Goal: Communication & Community: Answer question/provide support

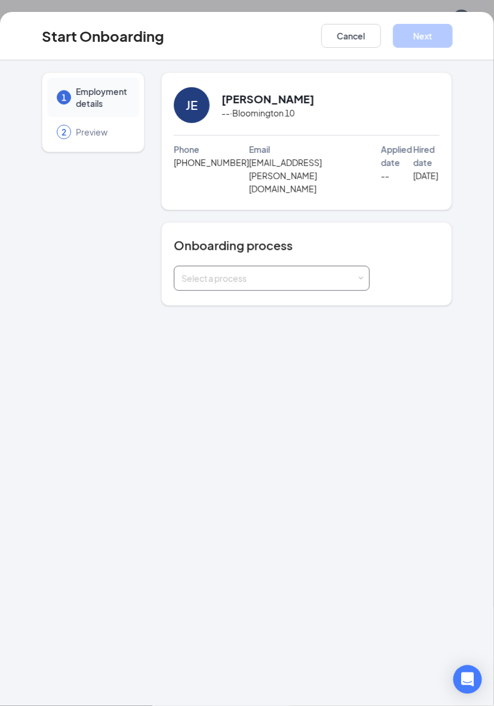
click at [218, 272] on div "Select a process" at bounding box center [268, 278] width 175 height 12
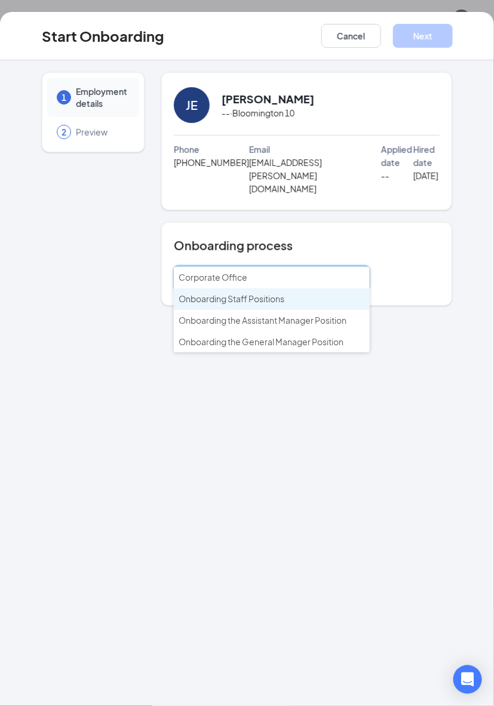
click at [227, 302] on span "Onboarding Staff Positions" at bounding box center [232, 298] width 106 height 11
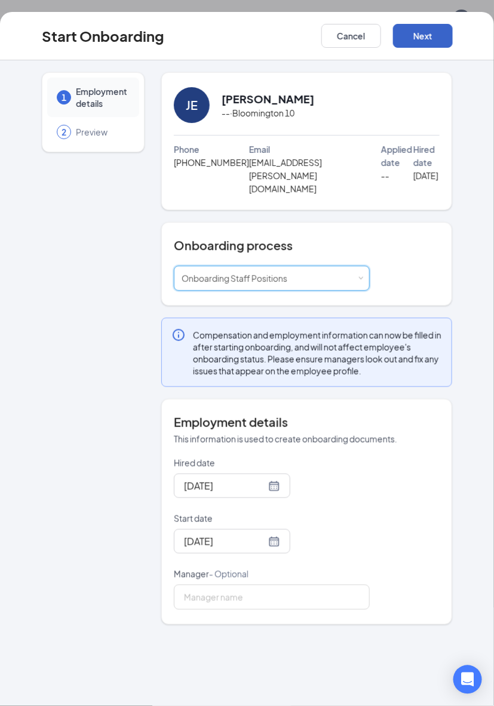
click at [397, 39] on button "Next" at bounding box center [423, 36] width 60 height 24
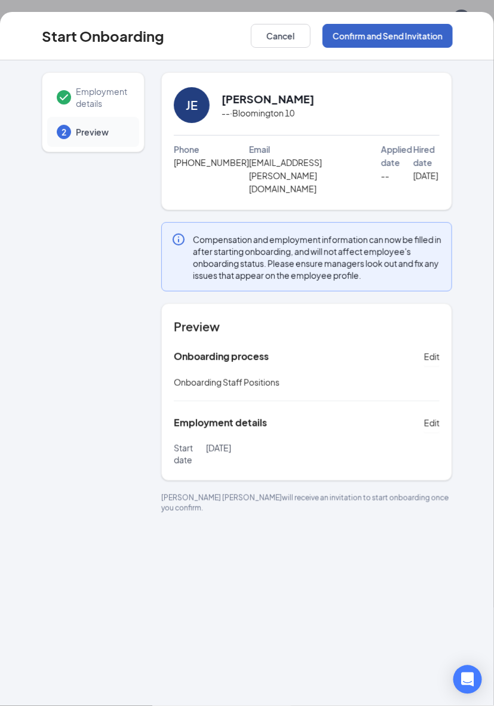
click at [356, 28] on button "Confirm and Send Invitation" at bounding box center [387, 36] width 130 height 24
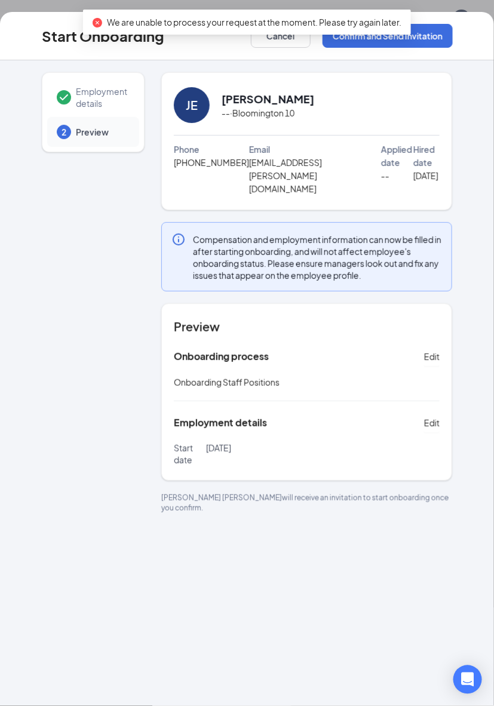
click at [273, 34] on div "We are unable to process your request at the moment. Please try again later." at bounding box center [247, 22] width 328 height 25
click at [281, 39] on button "Cancel" at bounding box center [281, 36] width 60 height 24
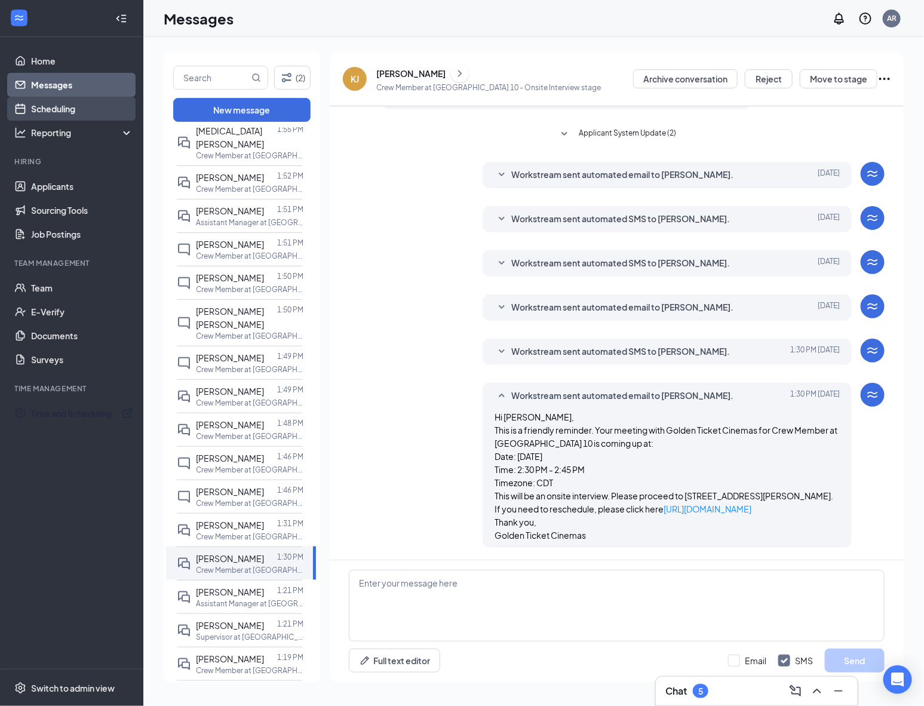
scroll to position [224, 0]
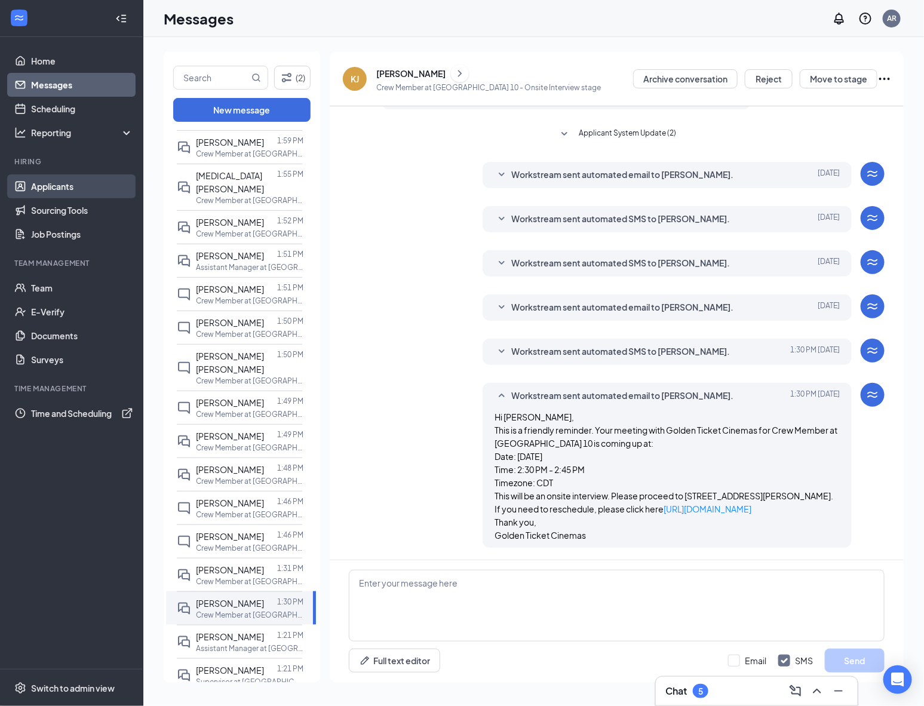
click at [48, 179] on link "Applicants" at bounding box center [82, 186] width 102 height 24
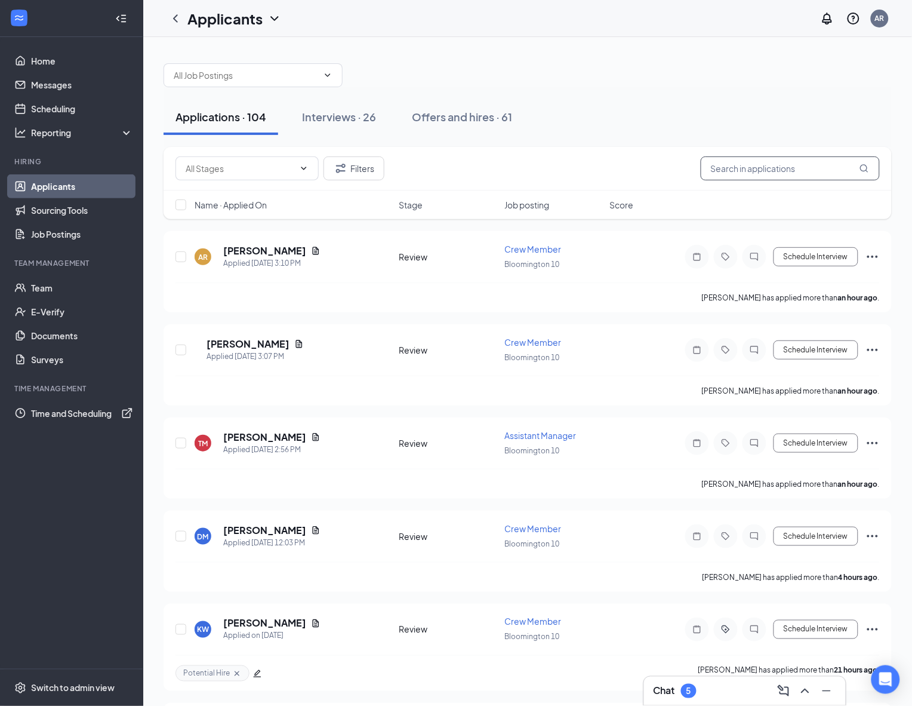
click at [741, 165] on input "text" at bounding box center [790, 168] width 179 height 24
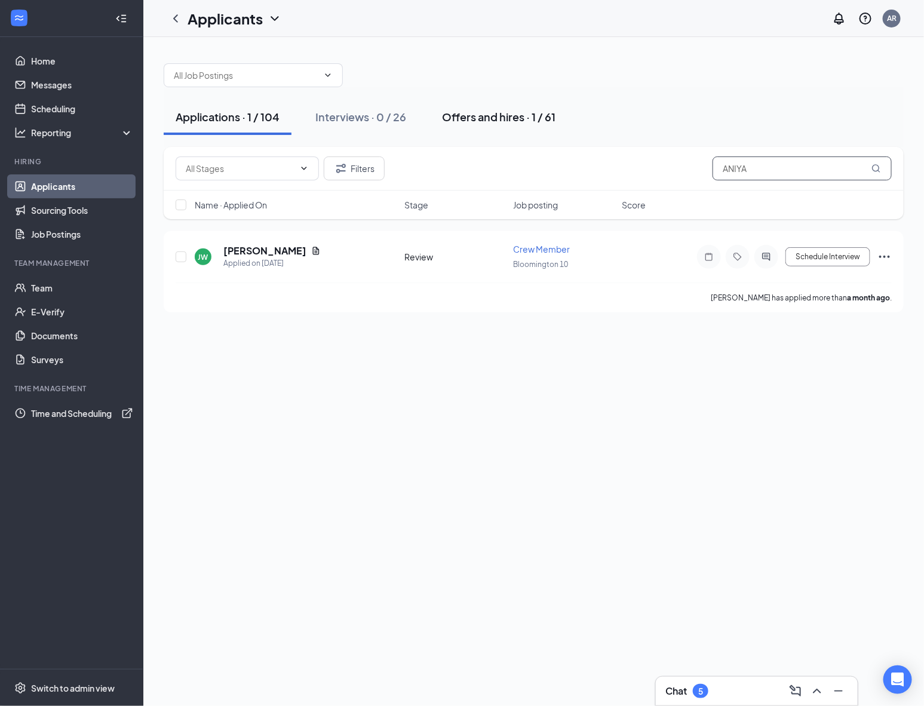
type input "ANIYA"
click at [482, 113] on div "Offers and hires · 1 / 61" at bounding box center [498, 116] width 113 height 15
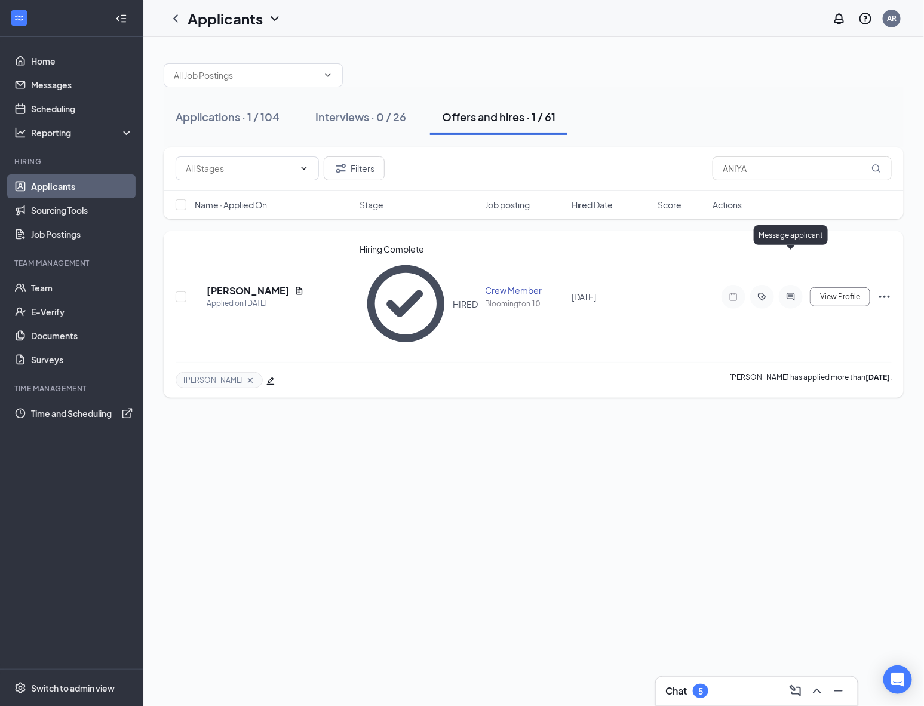
click at [793, 293] on icon "ActiveChat" at bounding box center [790, 297] width 8 height 8
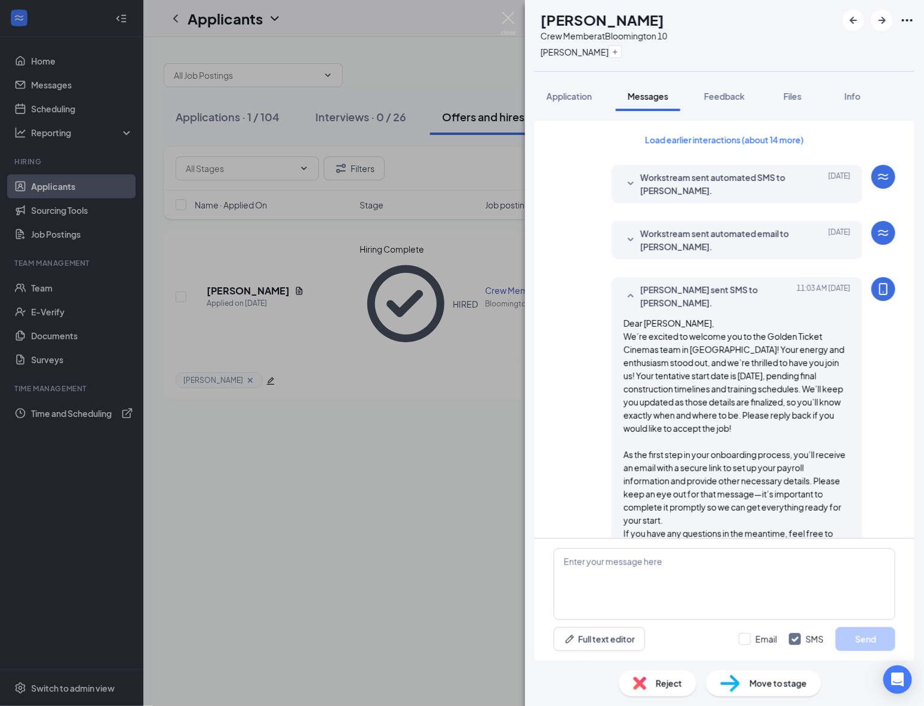
click at [421, 356] on div "AF Aniya Funches Crew Member at Bloomington 10 Usher Application Messages Feedb…" at bounding box center [462, 353] width 924 height 706
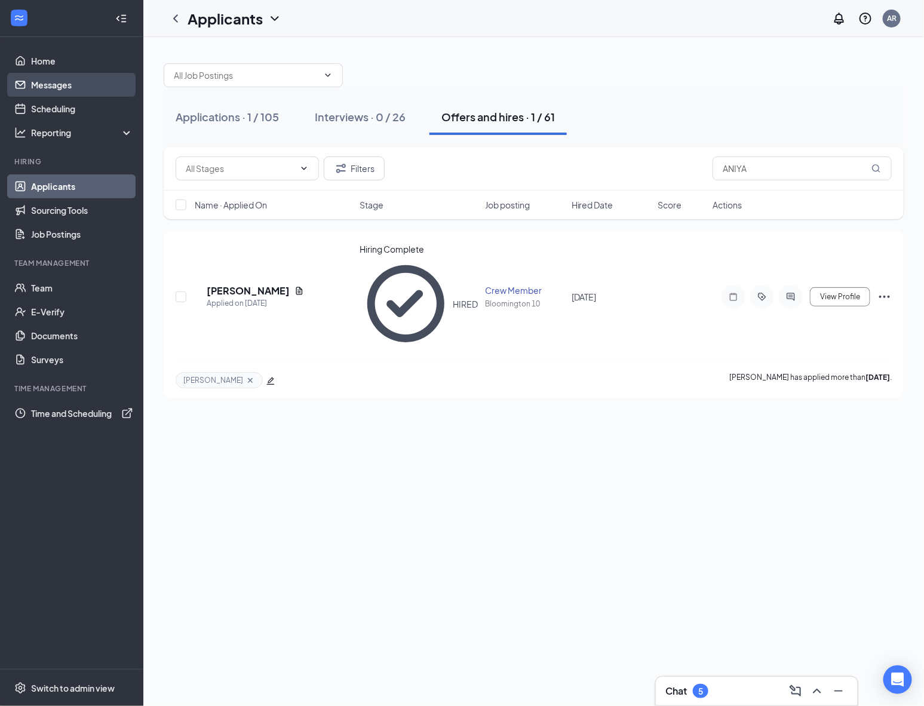
click at [61, 88] on link "Messages" at bounding box center [82, 85] width 102 height 24
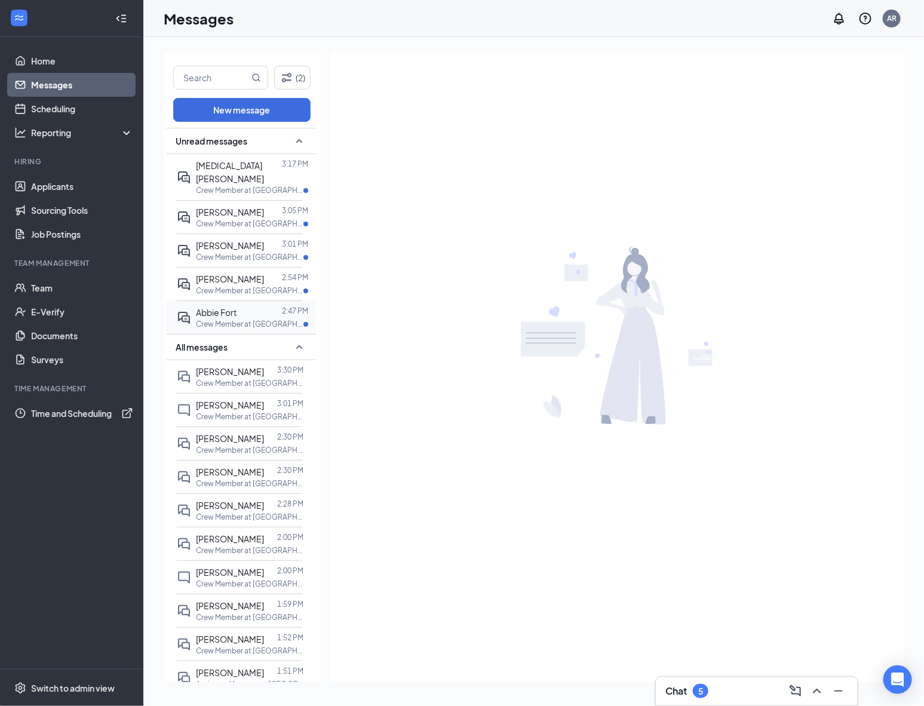
click at [233, 306] on div "Abbie Fort" at bounding box center [216, 312] width 41 height 13
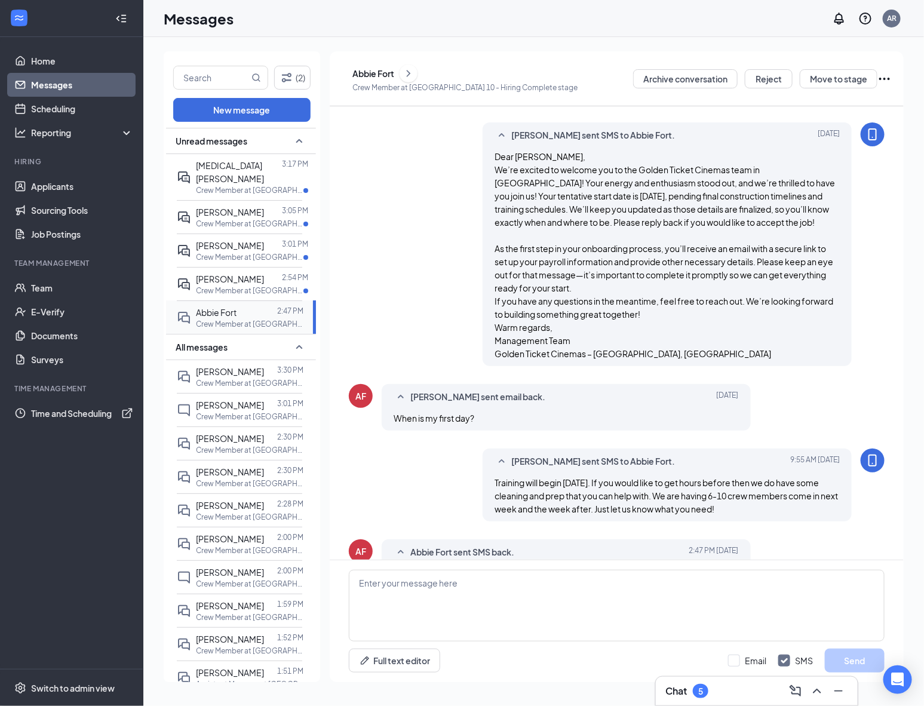
scroll to position [291, 0]
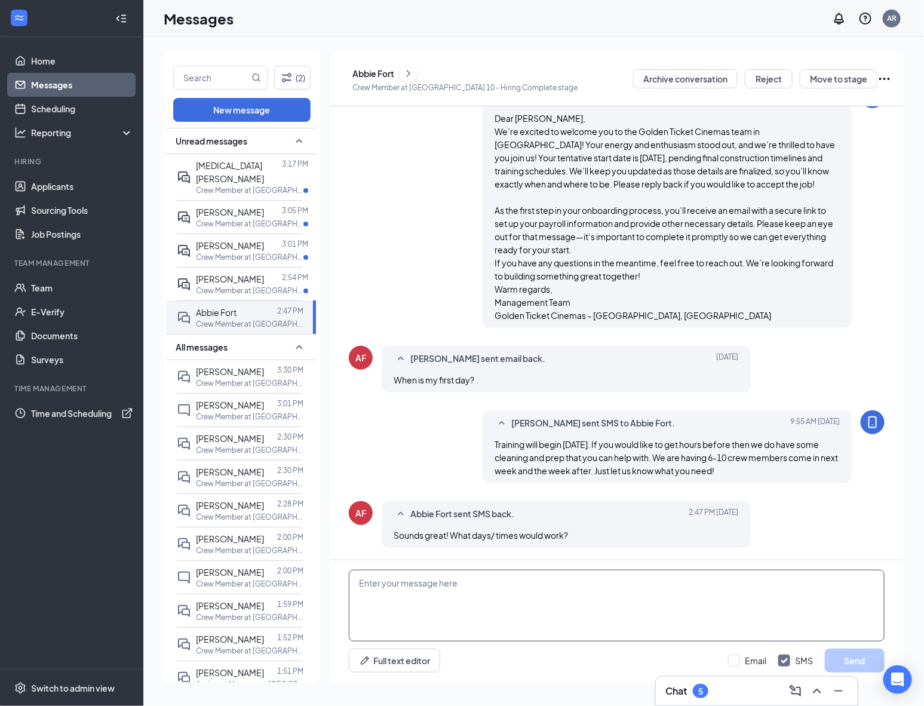
click at [570, 599] on textarea at bounding box center [617, 606] width 536 height 72
type textarea "y"
drag, startPoint x: 466, startPoint y: 583, endPoint x: 332, endPoint y: 583, distance: 133.7
click at [332, 583] on div "You let us know your ideal ava Full text editor Email SMS Send" at bounding box center [617, 621] width 574 height 122
click at [394, 73] on div "Abbie Fort" at bounding box center [373, 73] width 42 height 12
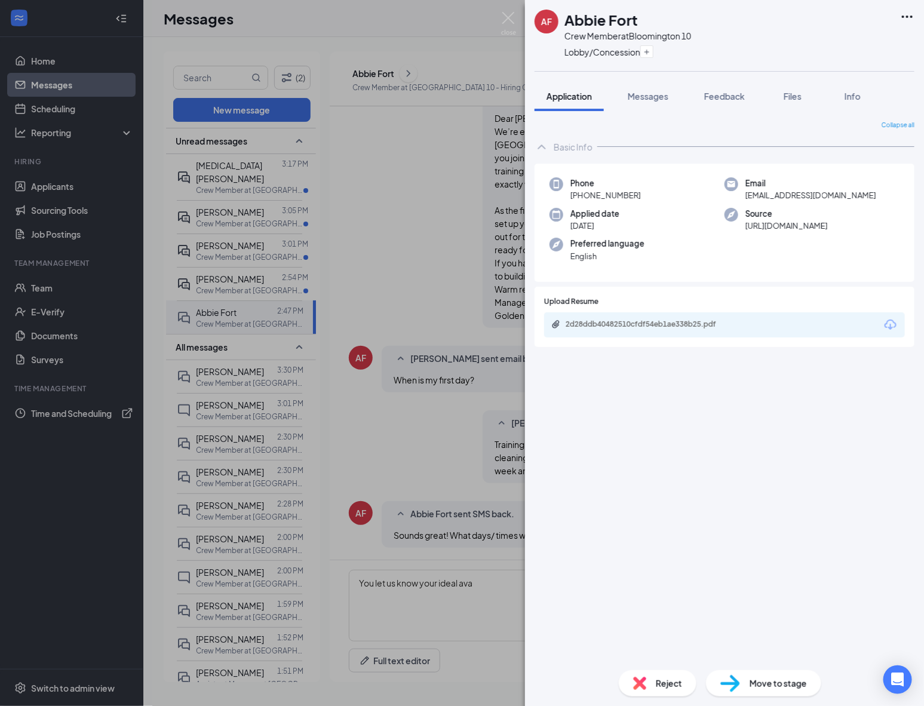
click at [490, 559] on div "AF Abbie Fort Crew Member at Bloomington 10 Lobby/Concession Application Messag…" at bounding box center [462, 353] width 924 height 706
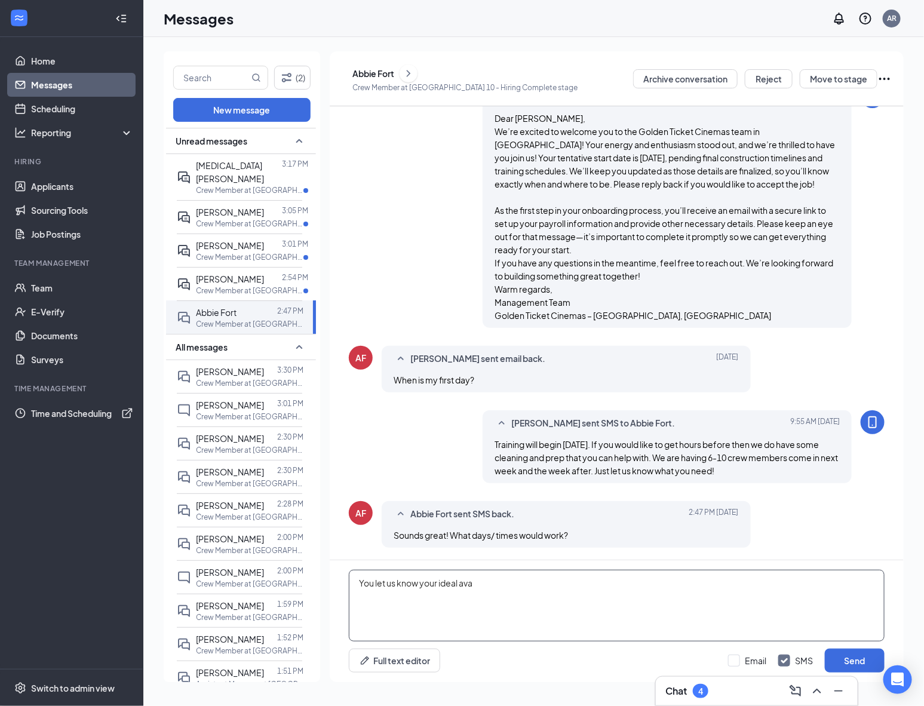
click at [694, 589] on textarea "You let us know your ideal ava" at bounding box center [617, 606] width 536 height 72
drag, startPoint x: 485, startPoint y: 583, endPoint x: 224, endPoint y: 546, distance: 262.8
click at [235, 560] on div "(2) New message Unread messages Skyla Ahlden 3:17 PM Crew Member at Bloomington…" at bounding box center [534, 371] width 740 height 640
drag, startPoint x: 638, startPoint y: 594, endPoint x: 421, endPoint y: 607, distance: 217.1
click at [421, 607] on textarea "We can have you come in 10-4 next Wednesday, Thursday, and Friday if that works…" at bounding box center [617, 606] width 536 height 72
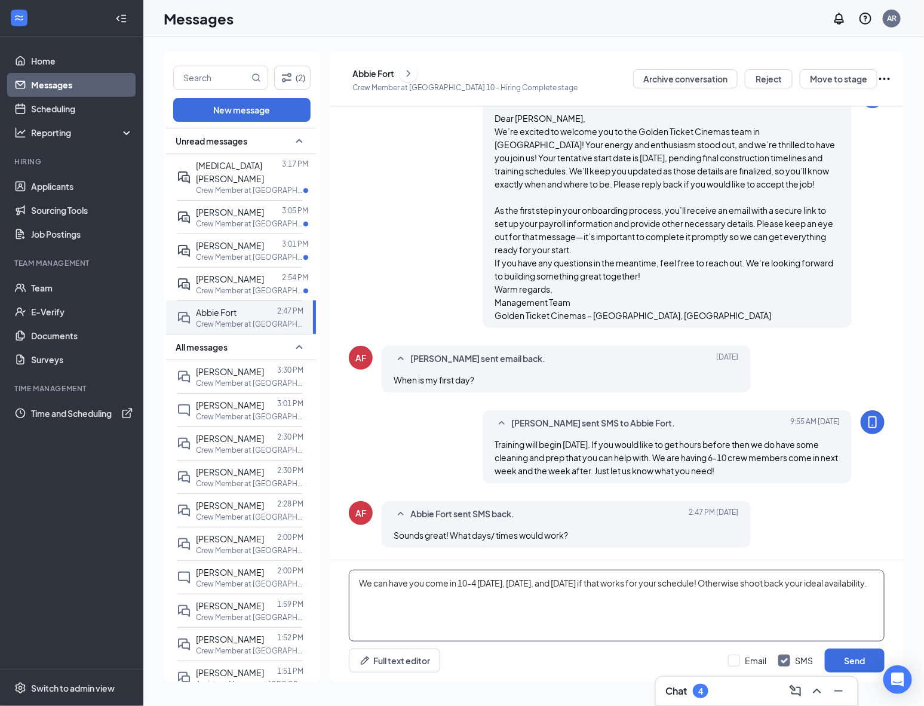
click at [425, 591] on textarea "We can have you come in 10-4 [DATE], [DATE], and [DATE] if that works for your …" at bounding box center [617, 606] width 536 height 72
click at [463, 599] on textarea "We can have you come in 10-4 [DATE], [DATE], and [DATE] if that works for your …" at bounding box center [617, 606] width 536 height 72
type textarea "We can have you come in 10-4 [DATE], [DATE], and [DATE] if that works for your …"
click at [864, 663] on button "Send" at bounding box center [854, 660] width 60 height 24
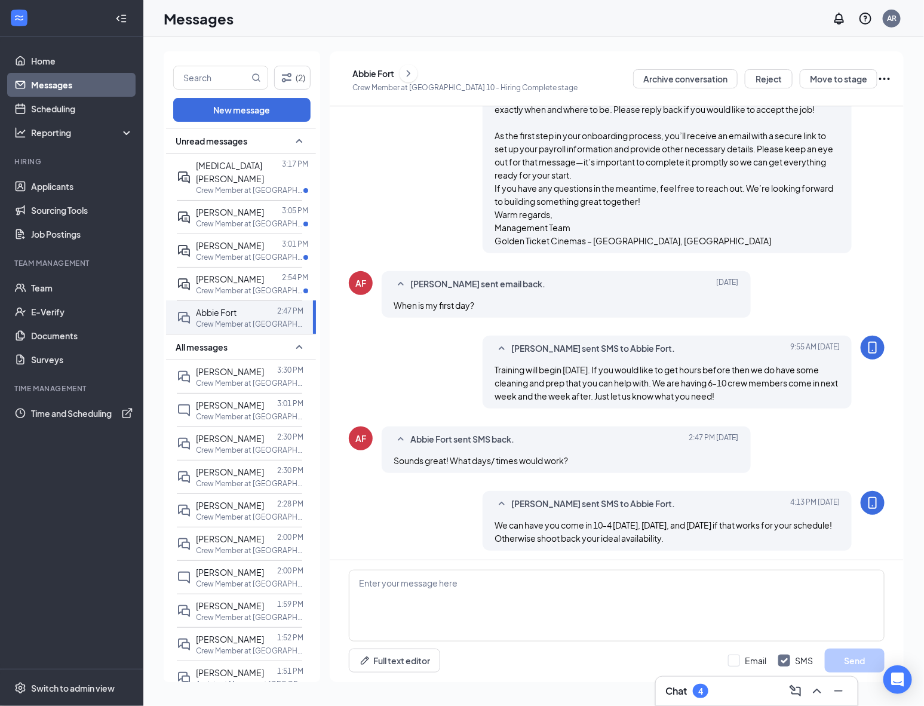
scroll to position [368, 0]
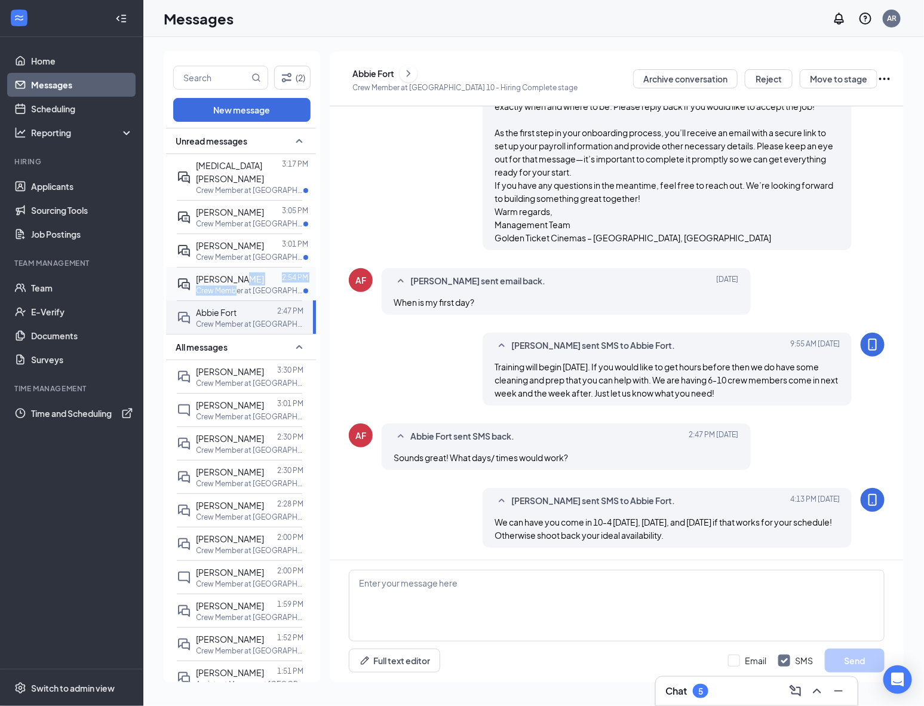
click at [239, 273] on div "Ben Roberts 2:54 PM Crew Member at Bloomington 10" at bounding box center [252, 283] width 112 height 23
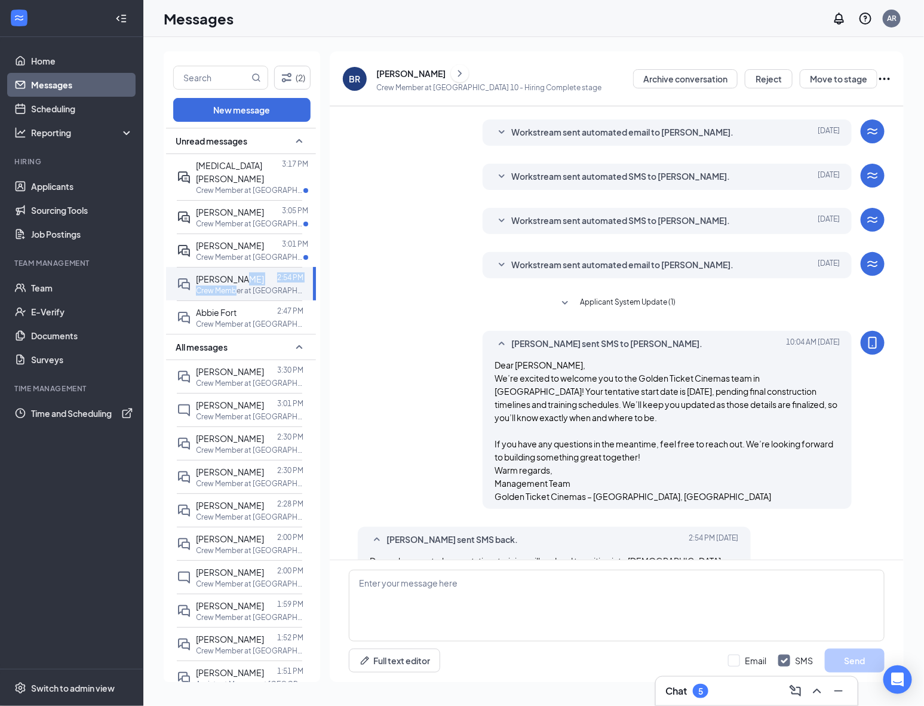
scroll to position [91, 0]
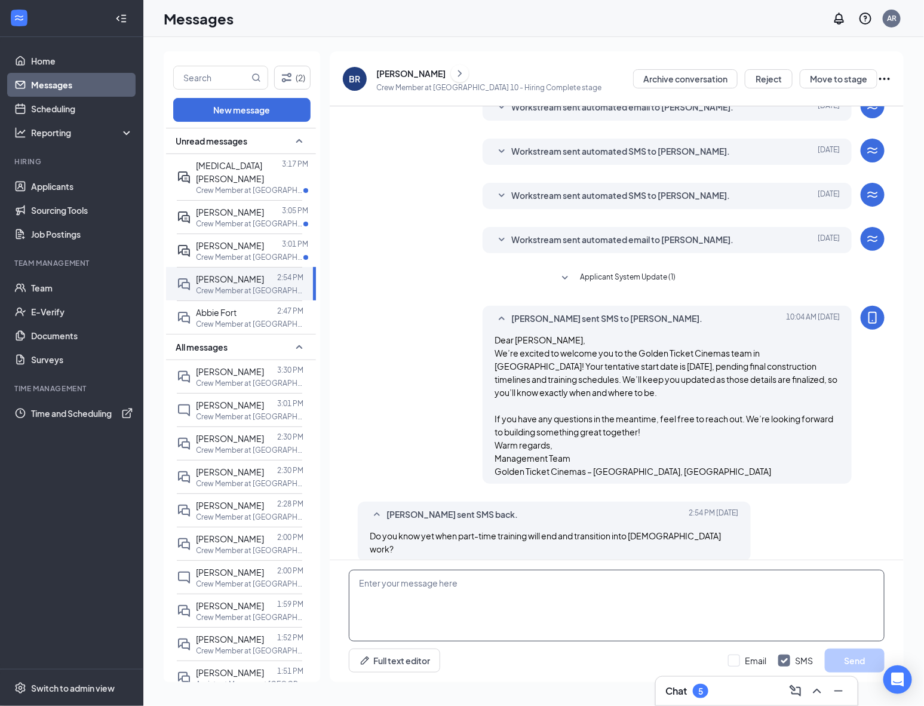
click at [614, 586] on textarea at bounding box center [617, 606] width 536 height 72
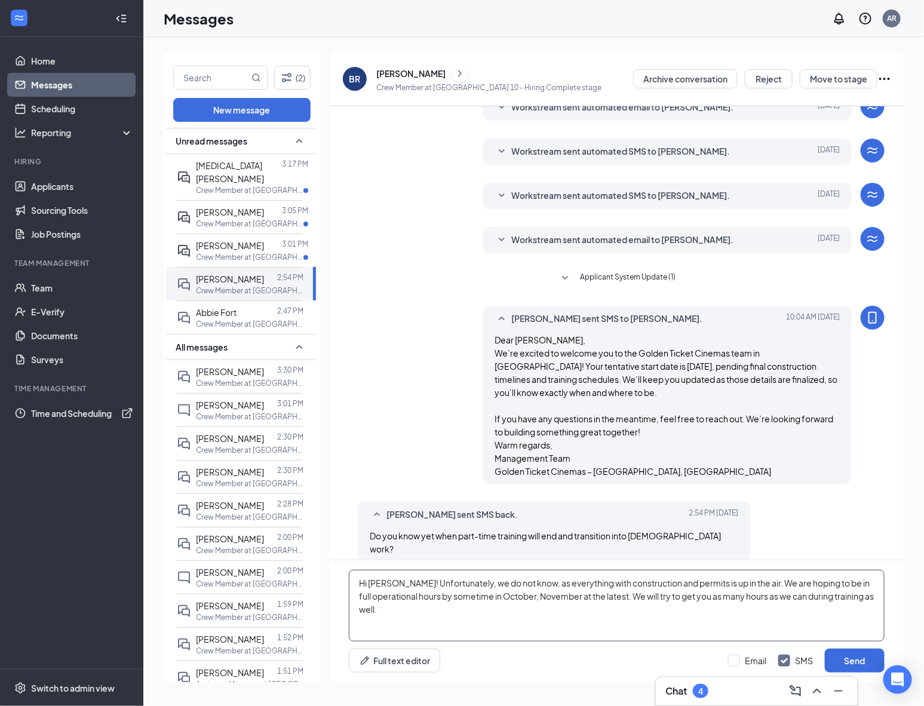
click at [410, 616] on textarea "Hi Ben! Unfortunately, we do not know, as everything with construction and perm…" at bounding box center [617, 606] width 536 height 72
click at [479, 618] on textarea "Hi Ben! Unfortunately, we do not know, as everything with construction and perm…" at bounding box center [617, 606] width 536 height 72
type textarea "Hi Ben! Unfortunately, we do not know, as everything with construction and perm…"
click at [845, 654] on button "Send" at bounding box center [854, 660] width 60 height 24
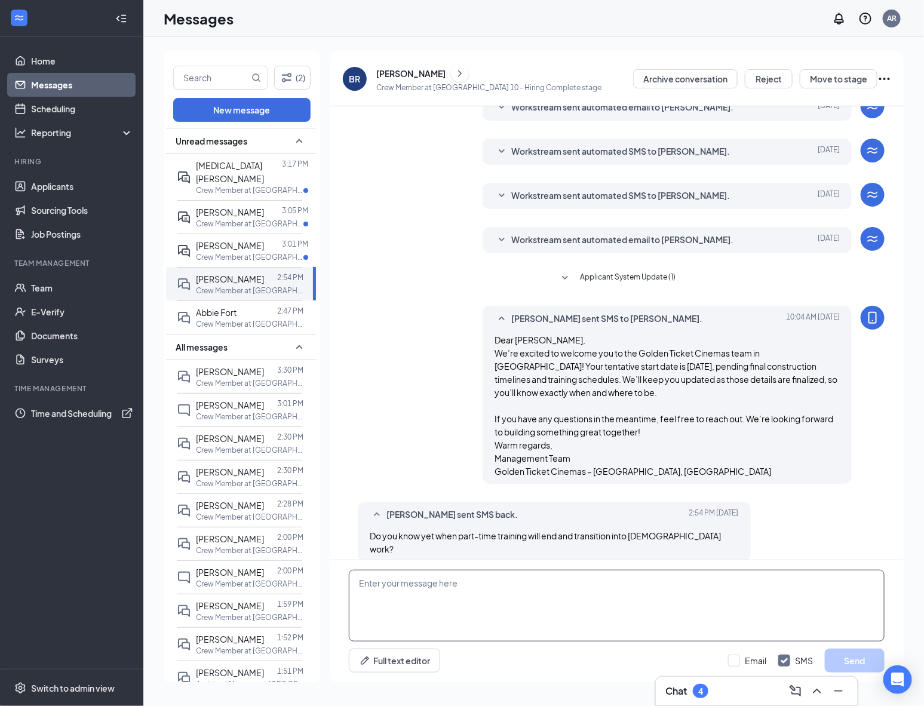
scroll to position [195, 0]
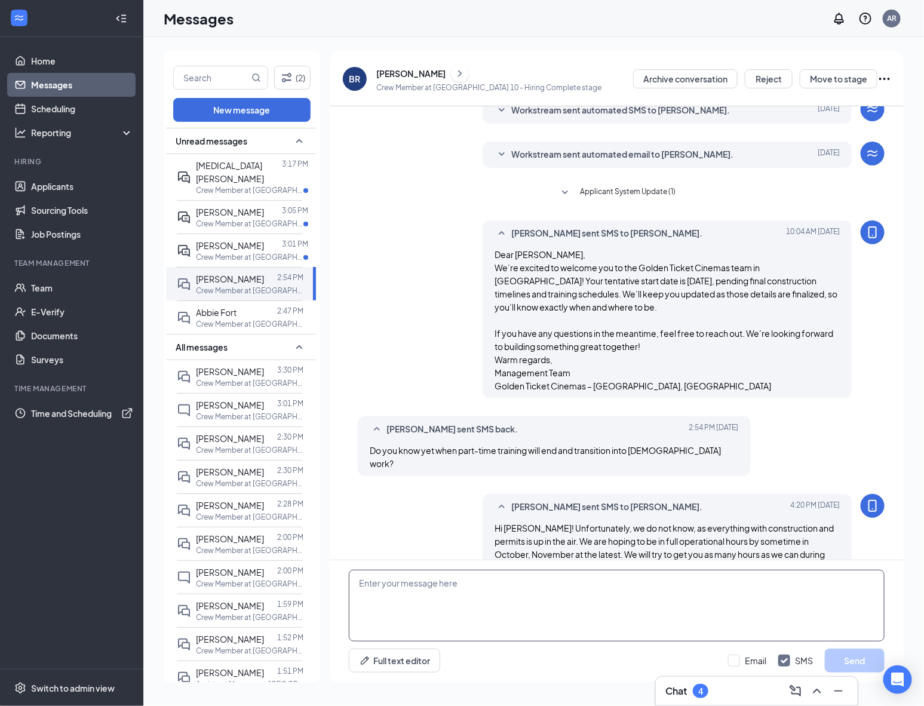
click at [774, 610] on textarea at bounding box center [617, 606] width 536 height 72
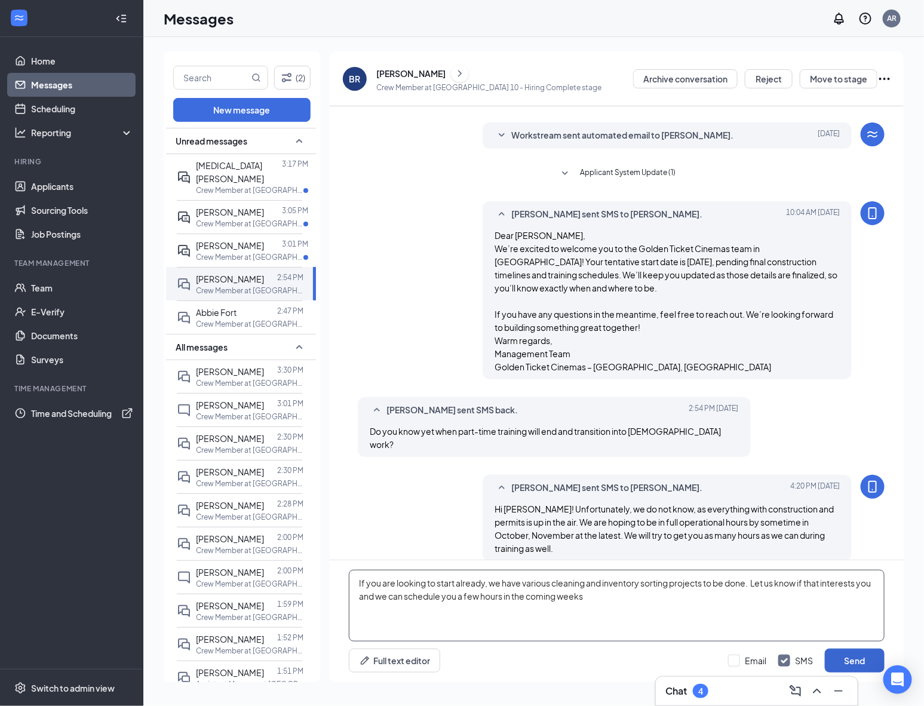
type textarea "If you are looking to start already, we have various cleaning and inventory sor…"
click at [863, 658] on button "Send" at bounding box center [854, 660] width 60 height 24
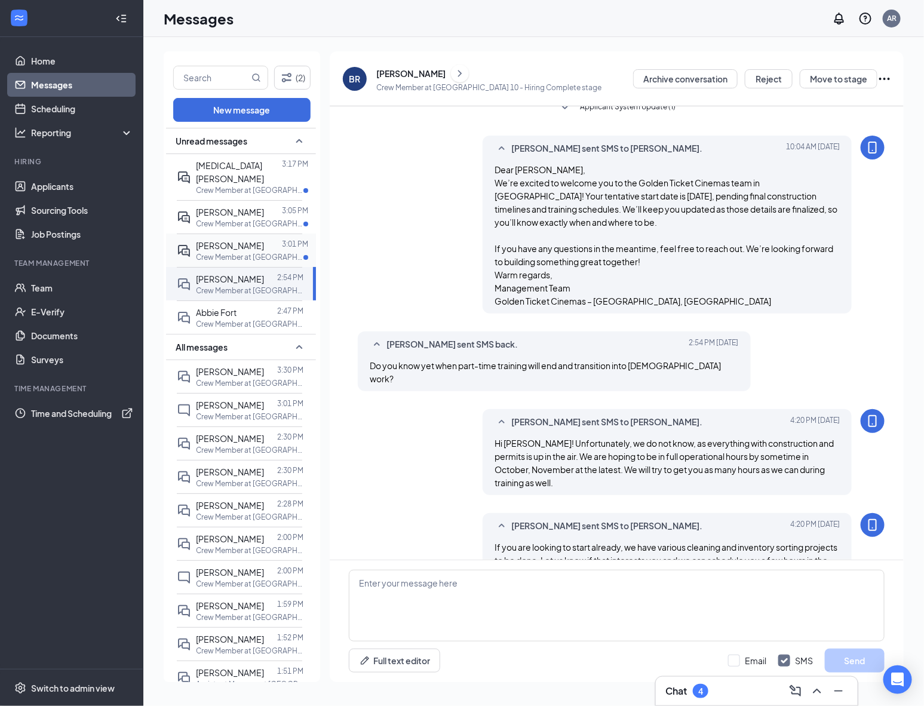
scroll to position [285, 0]
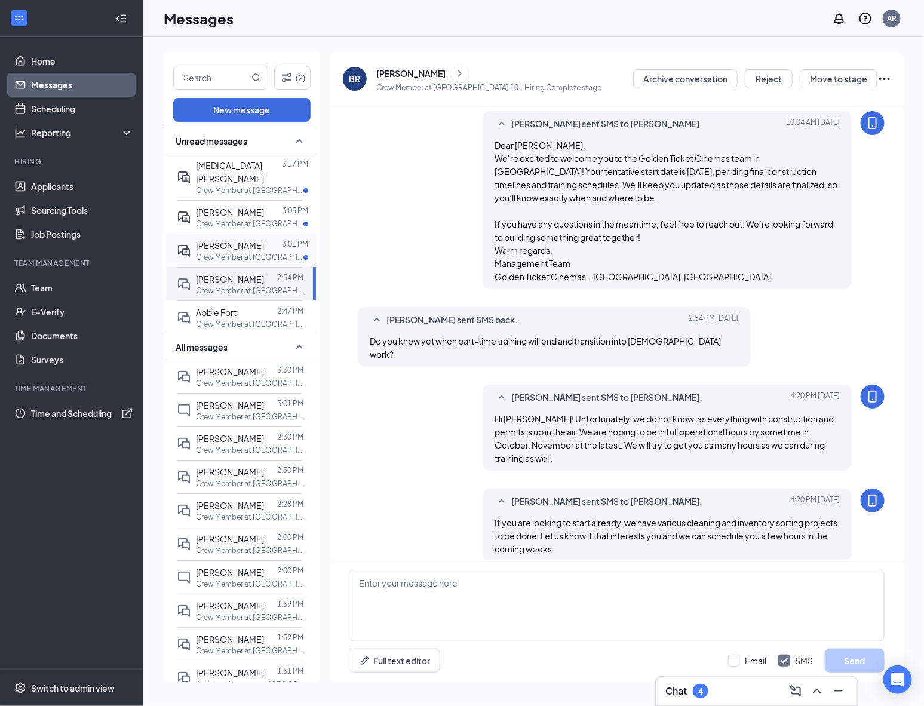
click at [220, 252] on p "Crew Member at [GEOGRAPHIC_DATA] 10" at bounding box center [249, 257] width 107 height 10
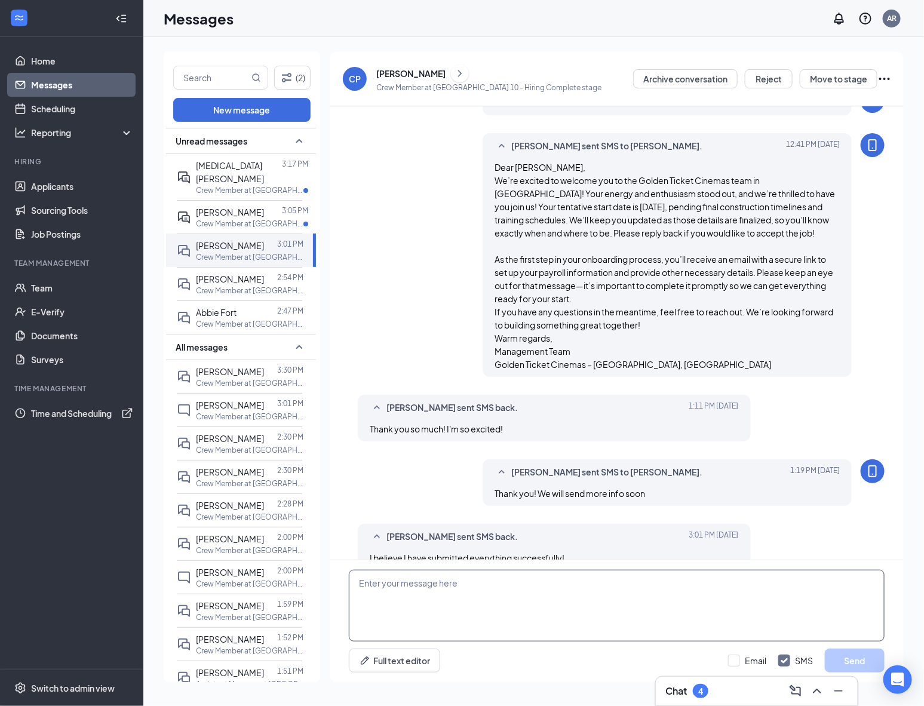
scroll to position [264, 0]
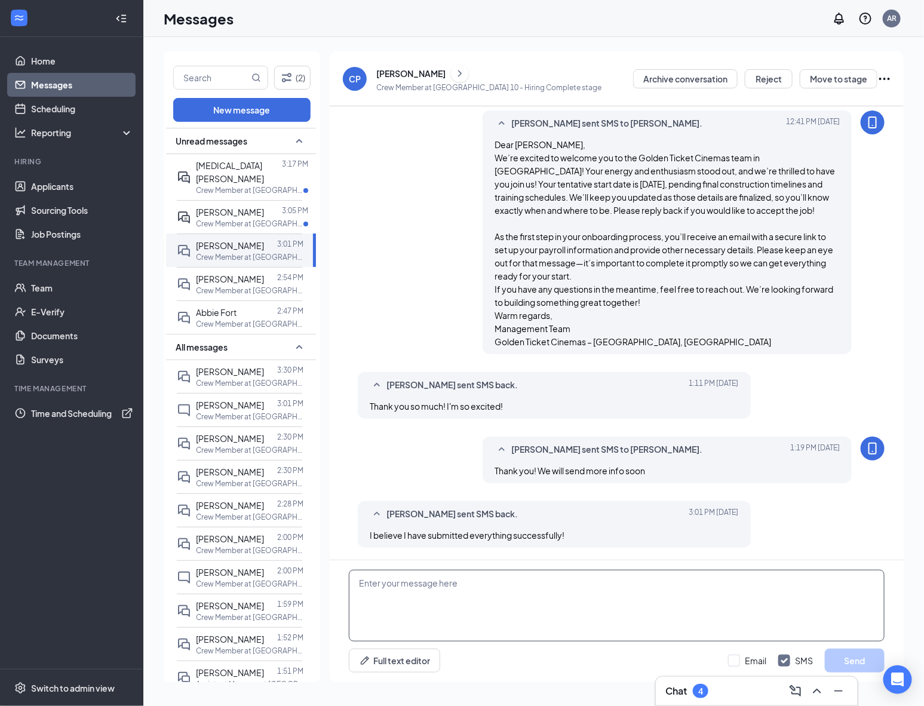
click at [557, 600] on textarea at bounding box center [617, 606] width 536 height 72
type textarea "Thank you!"
click at [854, 663] on button "Send" at bounding box center [854, 660] width 60 height 24
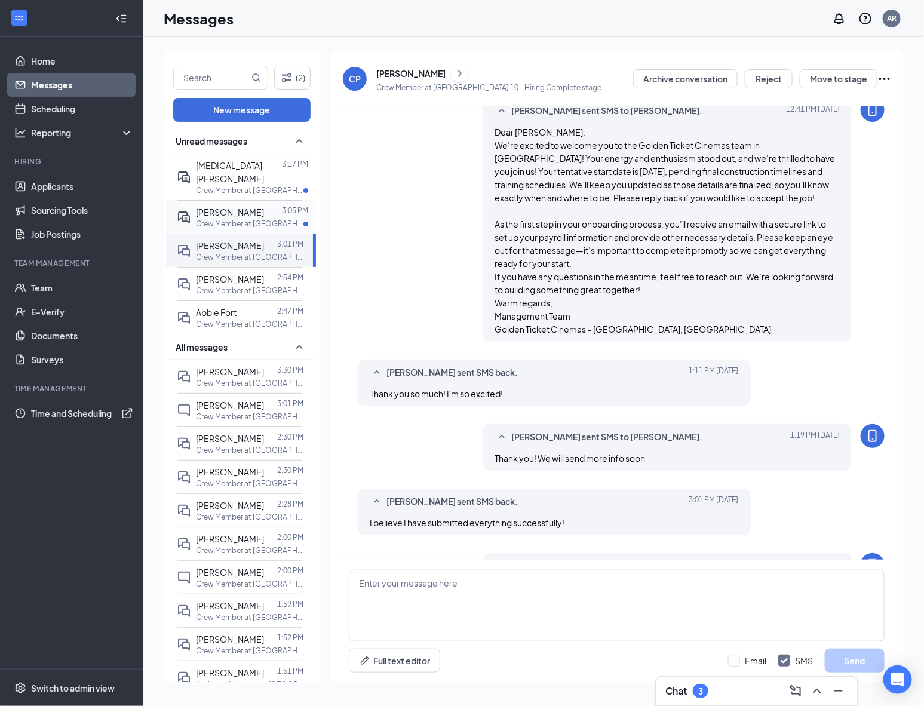
click at [222, 207] on span "[PERSON_NAME]" at bounding box center [230, 212] width 68 height 11
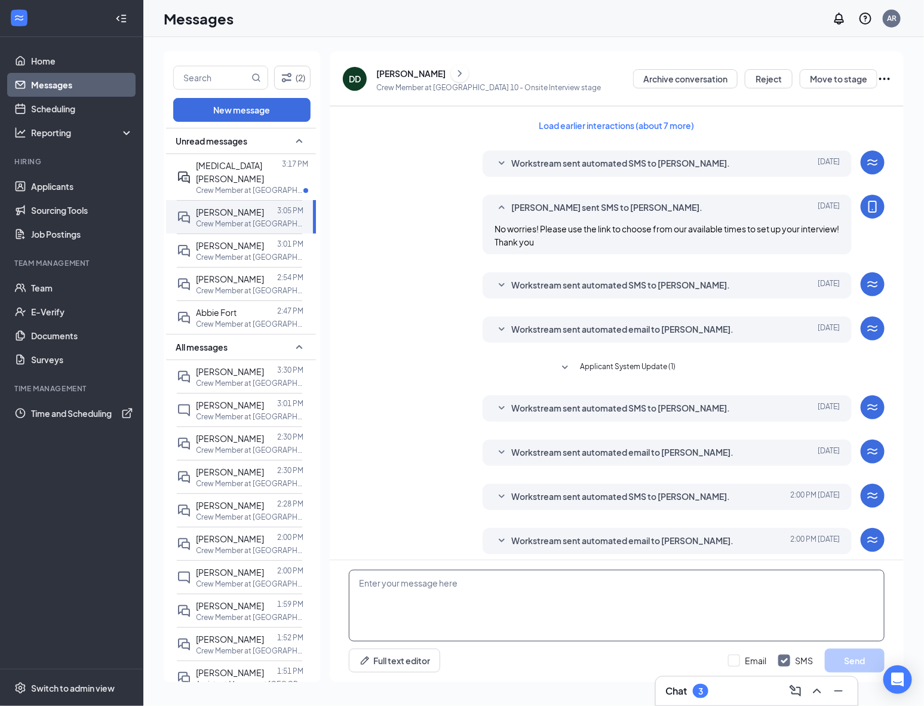
scroll to position [70, 0]
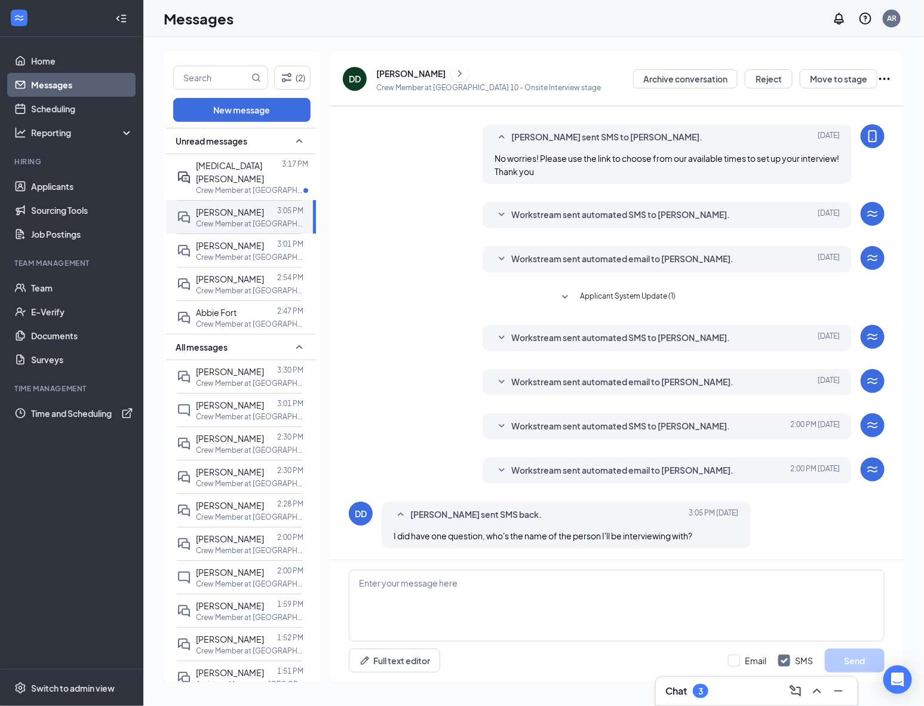
click at [538, 469] on span "Workstream sent automated email to DEVIN DEFRAIN." at bounding box center [622, 470] width 222 height 14
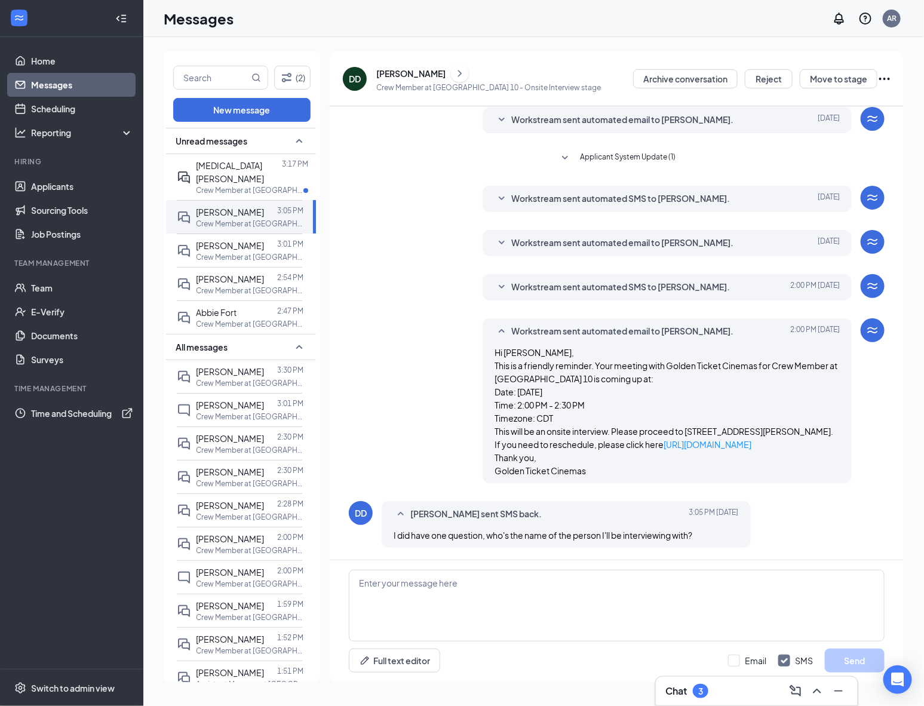
scroll to position [236, 0]
click at [457, 580] on textarea at bounding box center [617, 606] width 536 height 72
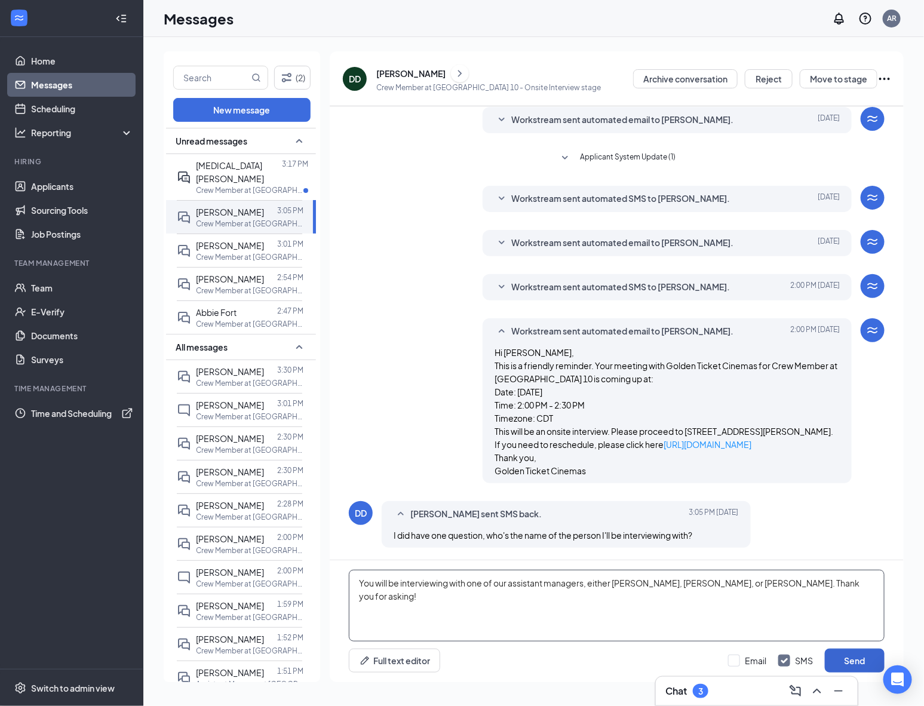
type textarea "You will be interviewing with one of our assistant managers, either Jaiden, Jay…"
click at [848, 654] on button "Send" at bounding box center [854, 660] width 60 height 24
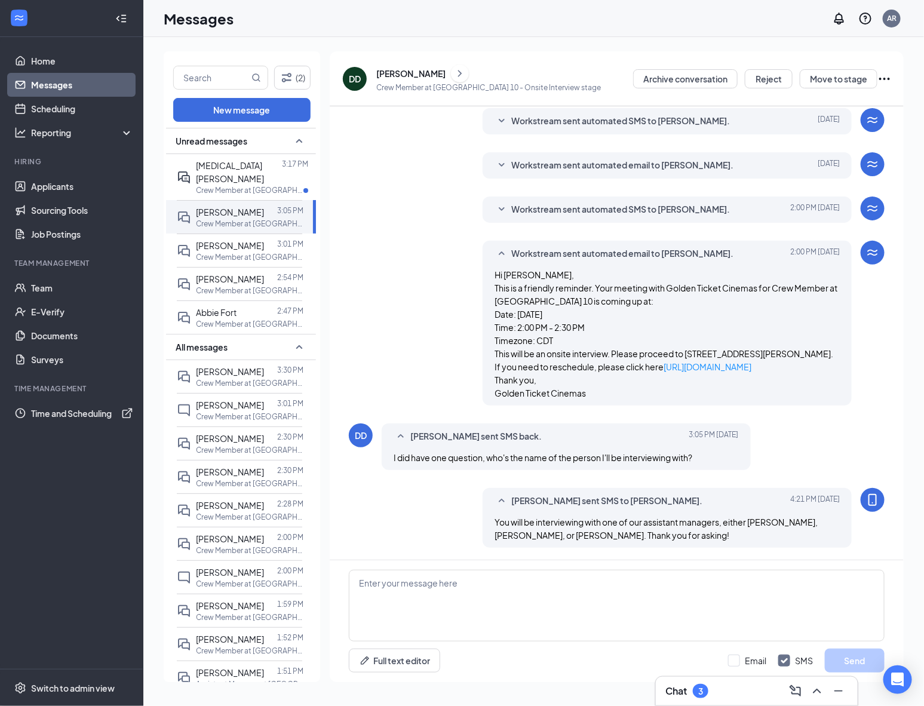
scroll to position [313, 0]
click at [229, 163] on span "[MEDICAL_DATA][PERSON_NAME]" at bounding box center [230, 172] width 68 height 24
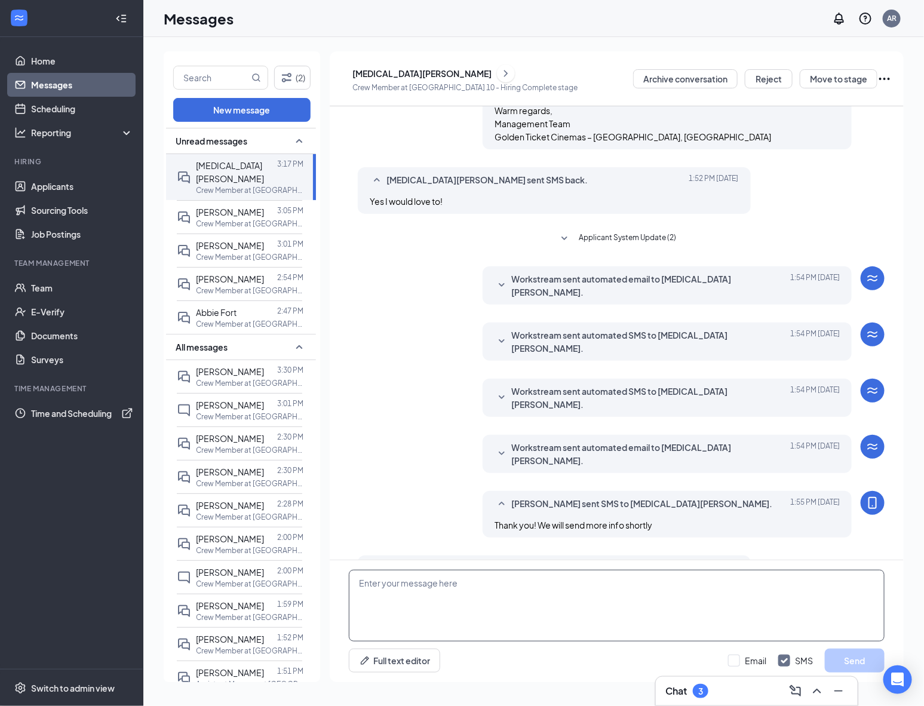
scroll to position [303, 0]
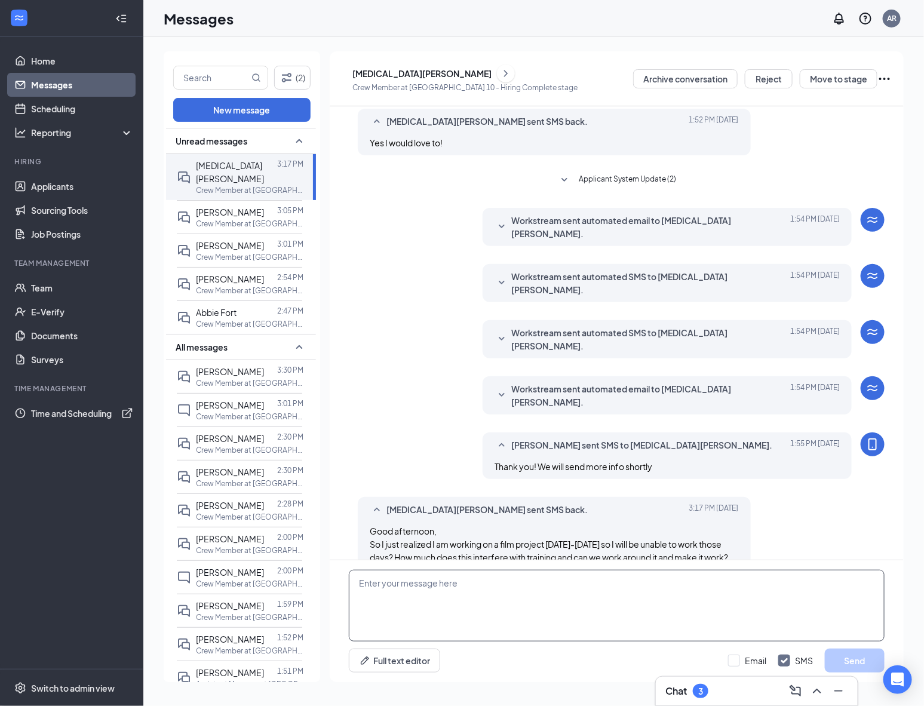
click at [647, 605] on textarea at bounding box center [617, 606] width 536 height 72
click at [643, 605] on textarea at bounding box center [617, 606] width 536 height 72
type textarea "We can definitely make that work Skylar, no worries! Thank you for bringing tha…"
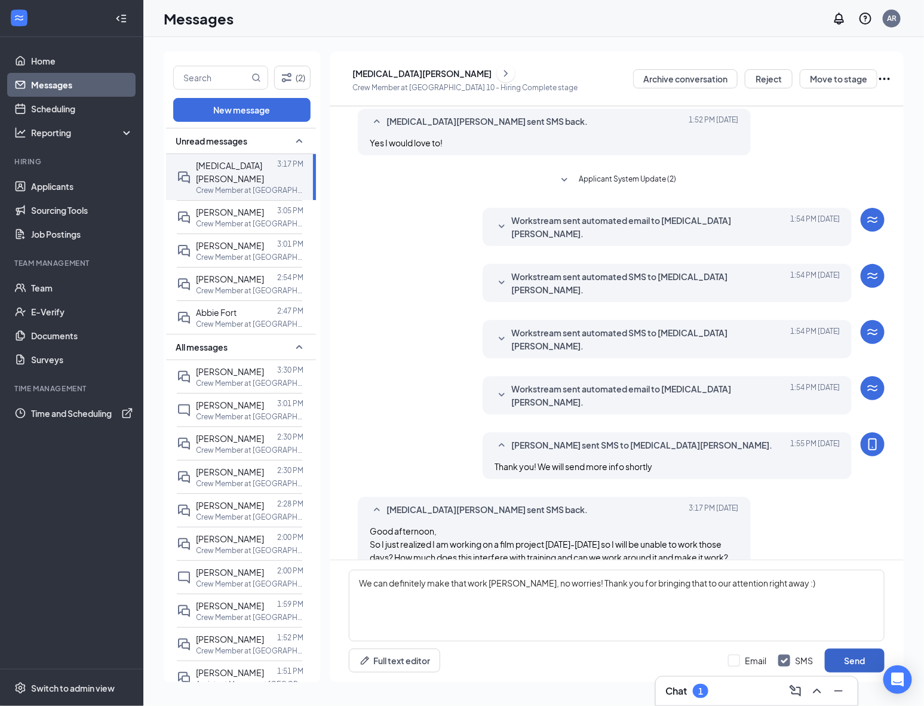
click at [835, 655] on button "Send" at bounding box center [854, 660] width 60 height 24
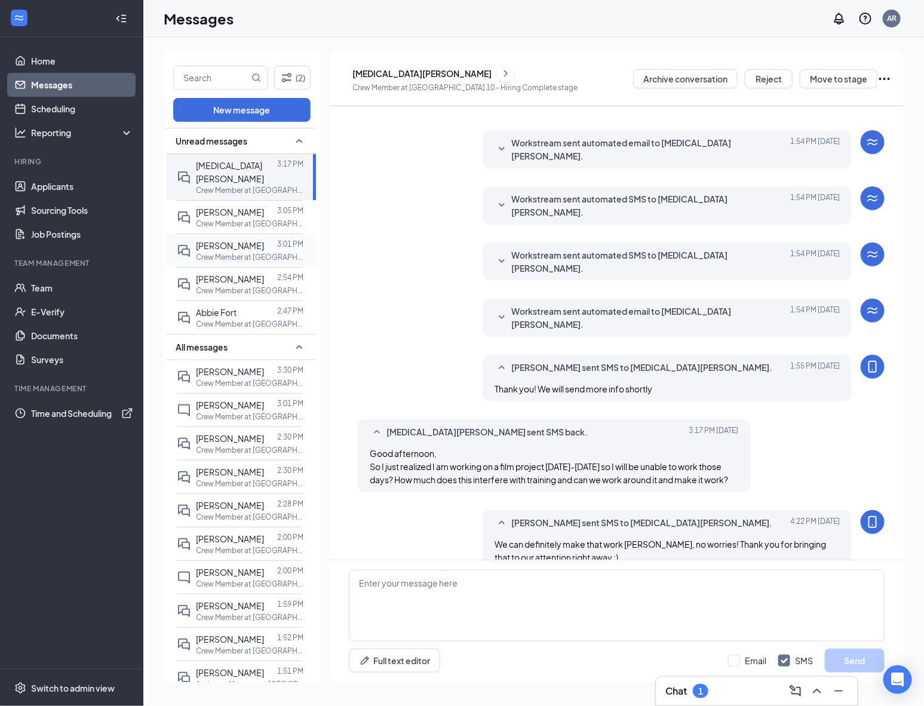
click at [222, 240] on span "[PERSON_NAME]" at bounding box center [230, 245] width 68 height 11
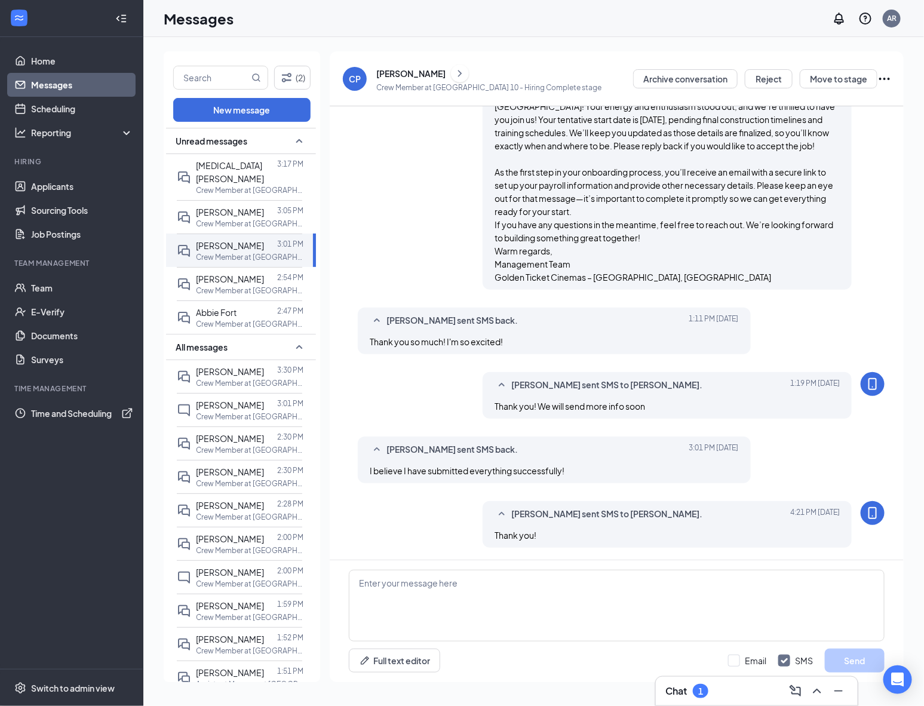
scroll to position [329, 0]
click at [264, 272] on div at bounding box center [270, 278] width 13 height 13
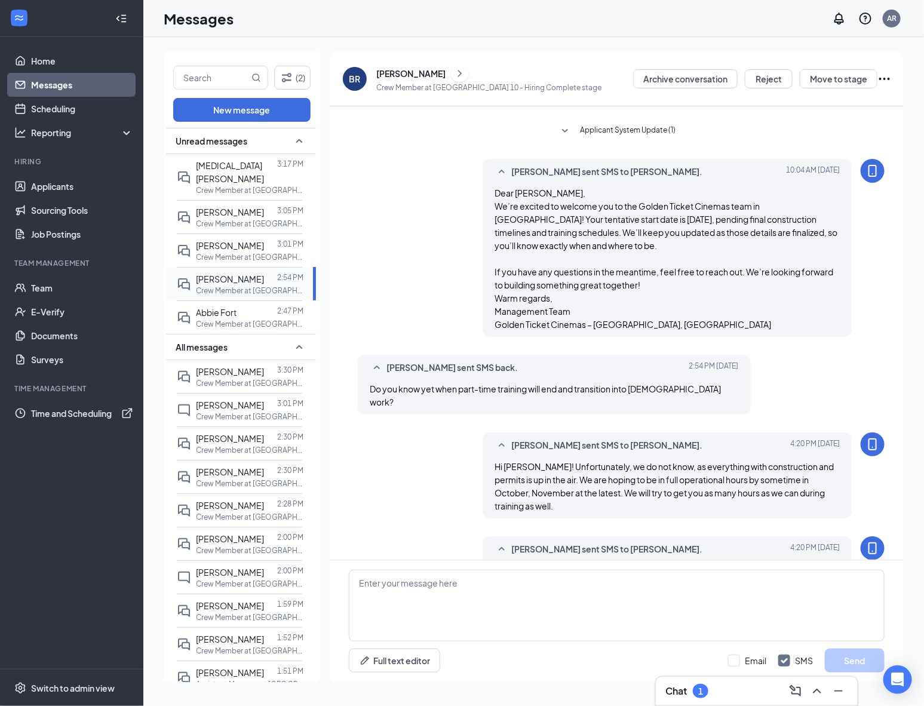
scroll to position [285, 0]
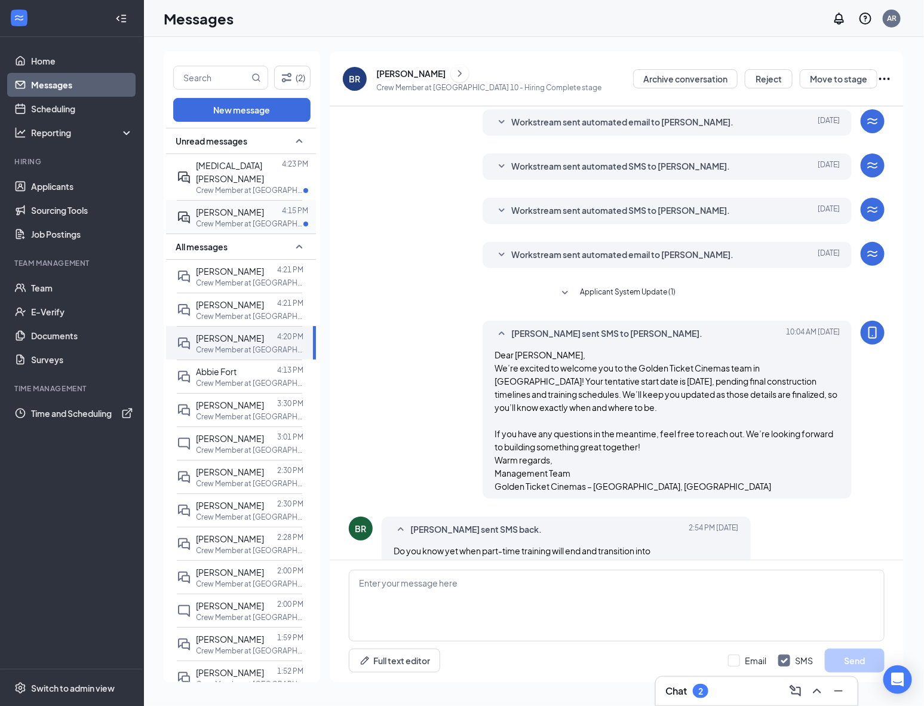
scroll to position [285, 0]
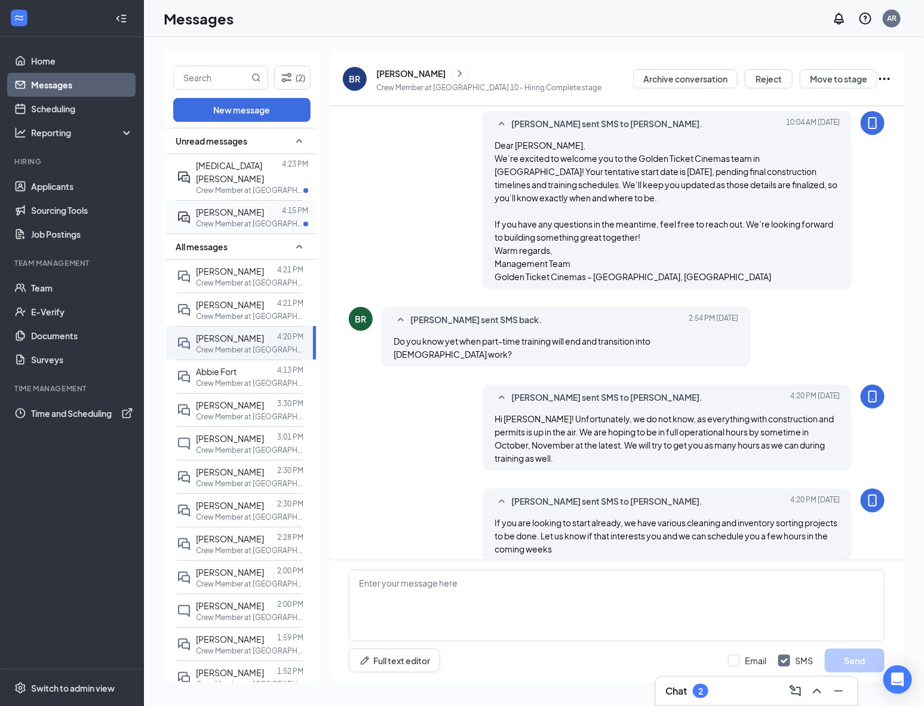
click at [235, 207] on span "[PERSON_NAME]" at bounding box center [230, 212] width 68 height 11
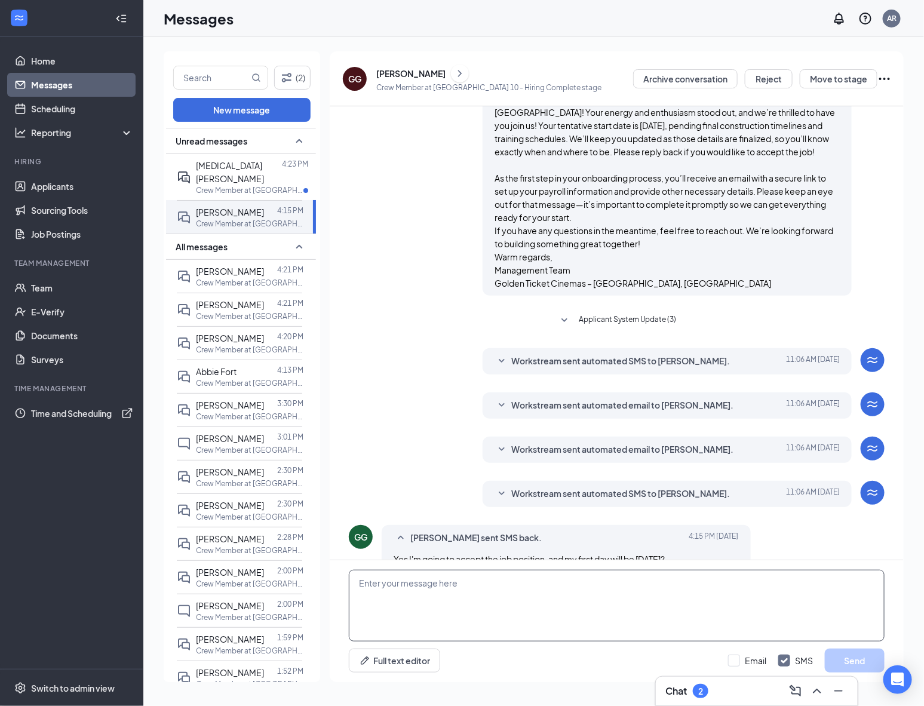
scroll to position [266, 0]
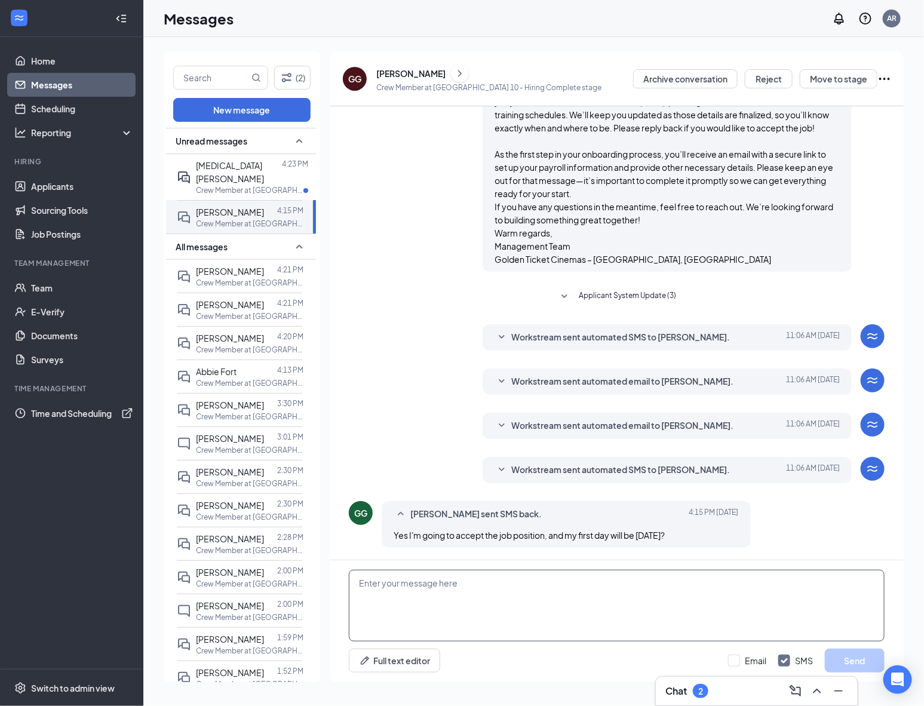
click at [508, 598] on textarea at bounding box center [617, 606] width 536 height 72
drag, startPoint x: 723, startPoint y: 594, endPoint x: 586, endPoint y: 608, distance: 137.4
click at [586, 608] on textarea "Thank you! And yes that is our planned first day for training. If you would lik…" at bounding box center [617, 606] width 536 height 72
type textarea "Thank you! And yes that is our planned first day for training!"
click at [830, 649] on button "Send" at bounding box center [854, 660] width 60 height 24
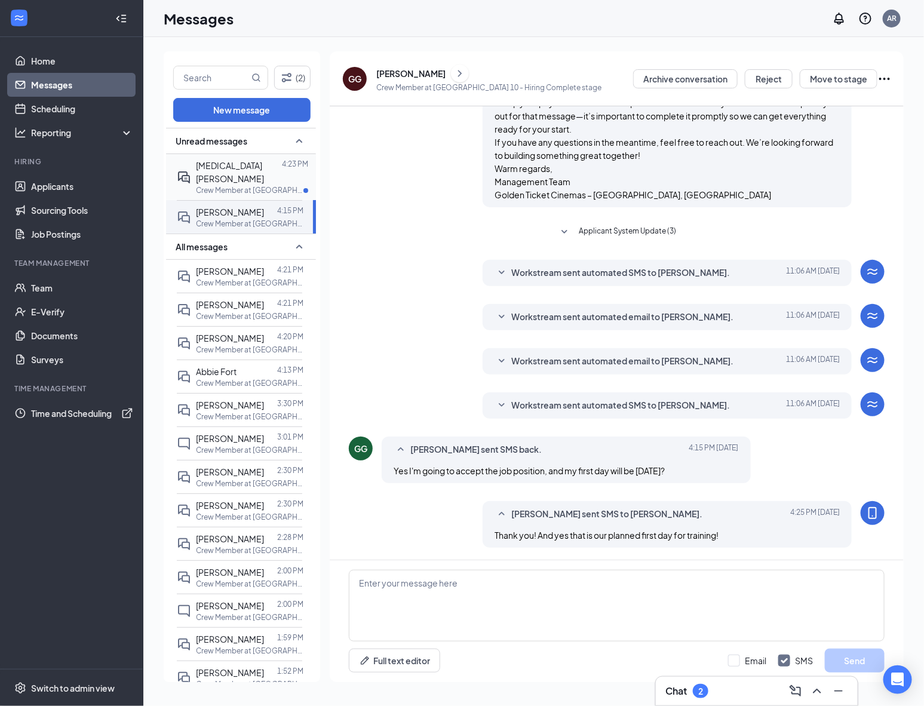
scroll to position [330, 0]
click at [227, 185] on p "Crew Member at [GEOGRAPHIC_DATA] 10" at bounding box center [249, 190] width 107 height 10
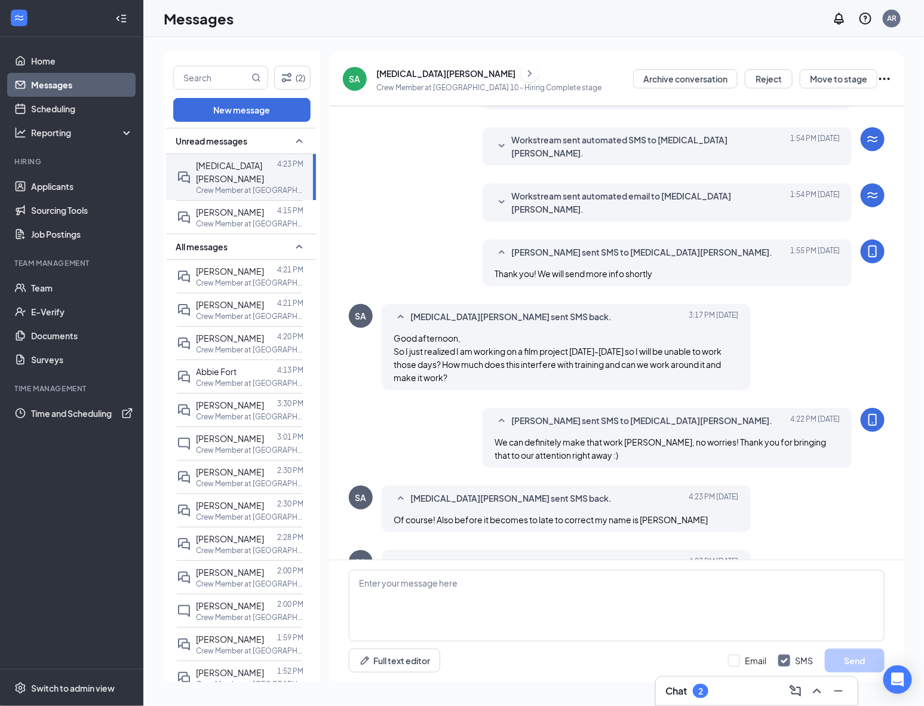
scroll to position [171, 0]
click at [520, 588] on textarea at bounding box center [617, 606] width 536 height 72
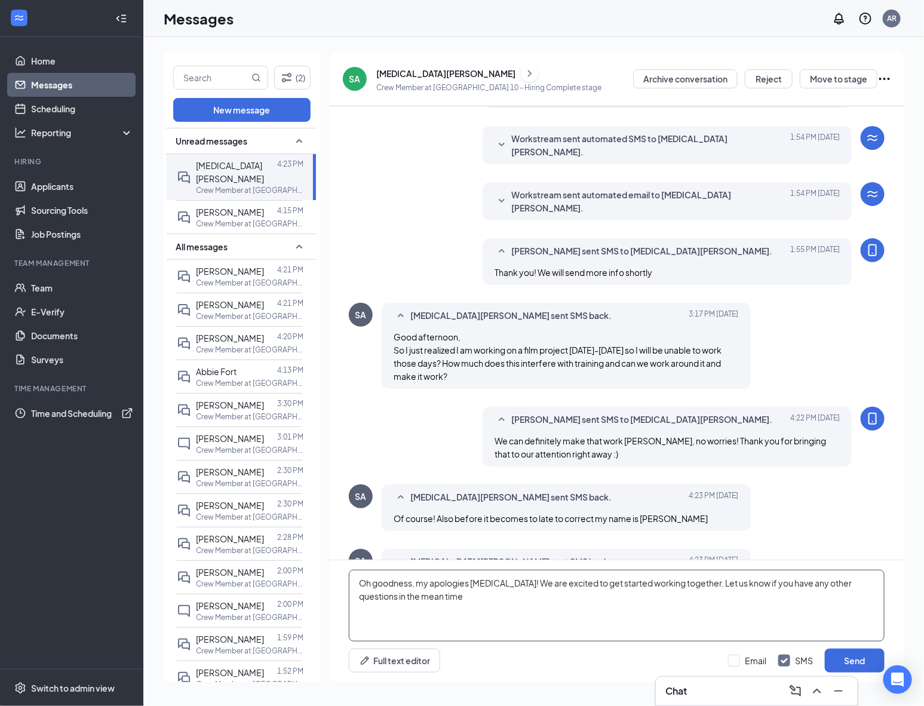
drag, startPoint x: 380, startPoint y: 577, endPoint x: 397, endPoint y: 588, distance: 20.4
click at [393, 586] on textarea "Oh goodness, my apologies Skyla! We are excited to get started working together…" at bounding box center [617, 606] width 536 height 72
click at [429, 598] on textarea "Oh goodness, my apologies Skyla! We are excited to get started working together…" at bounding box center [617, 606] width 536 height 72
type textarea "Oh goodness, my apologies Skyla! We are excited to get started working together…"
click at [851, 657] on button "Send" at bounding box center [854, 660] width 60 height 24
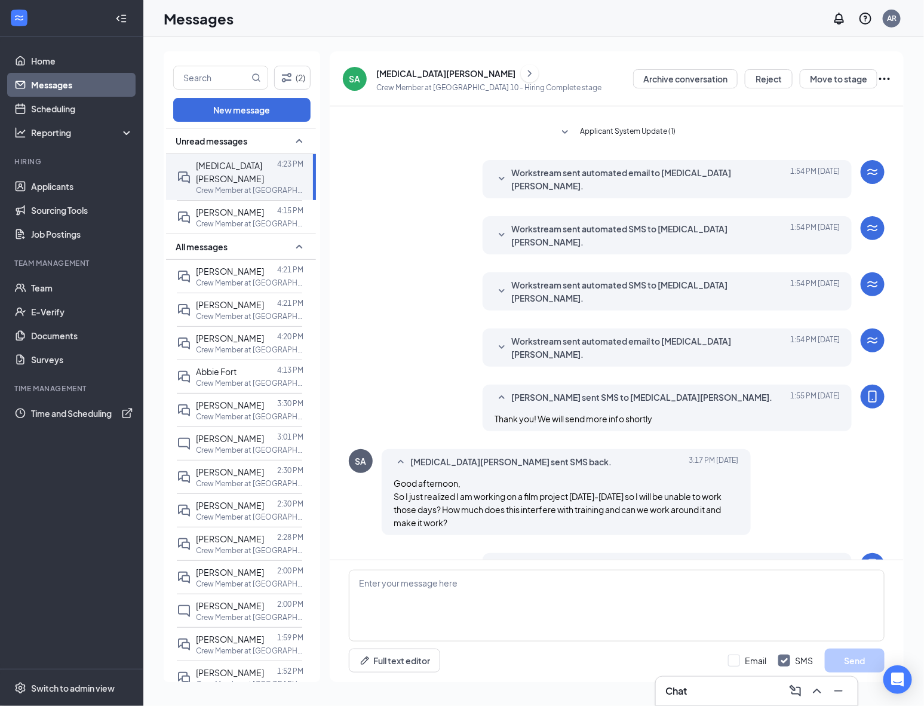
scroll to position [0, 0]
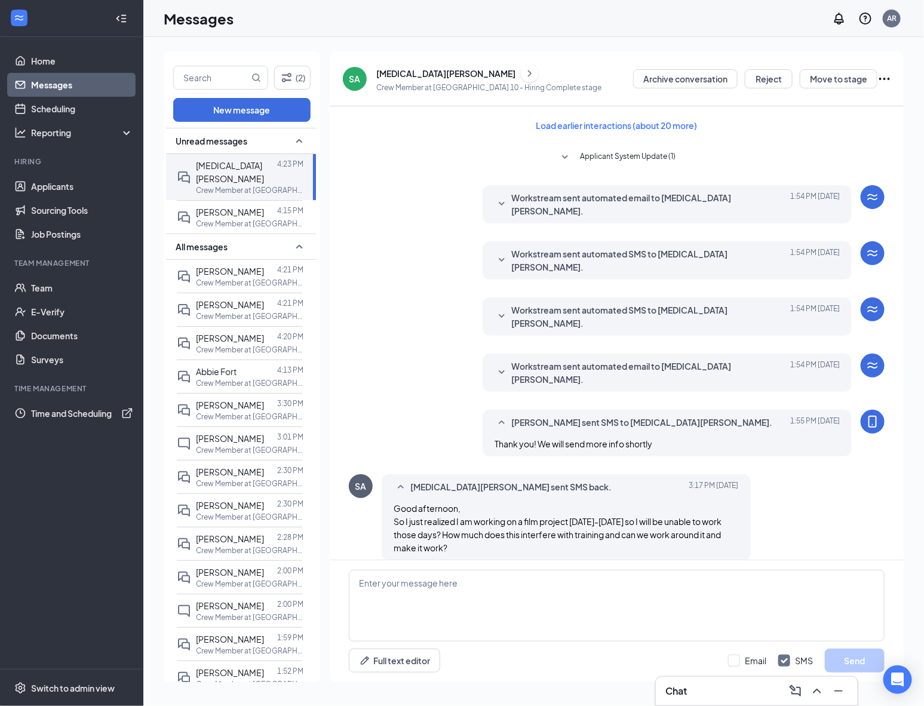
click at [388, 72] on div "Skyla Ahlden" at bounding box center [445, 73] width 139 height 12
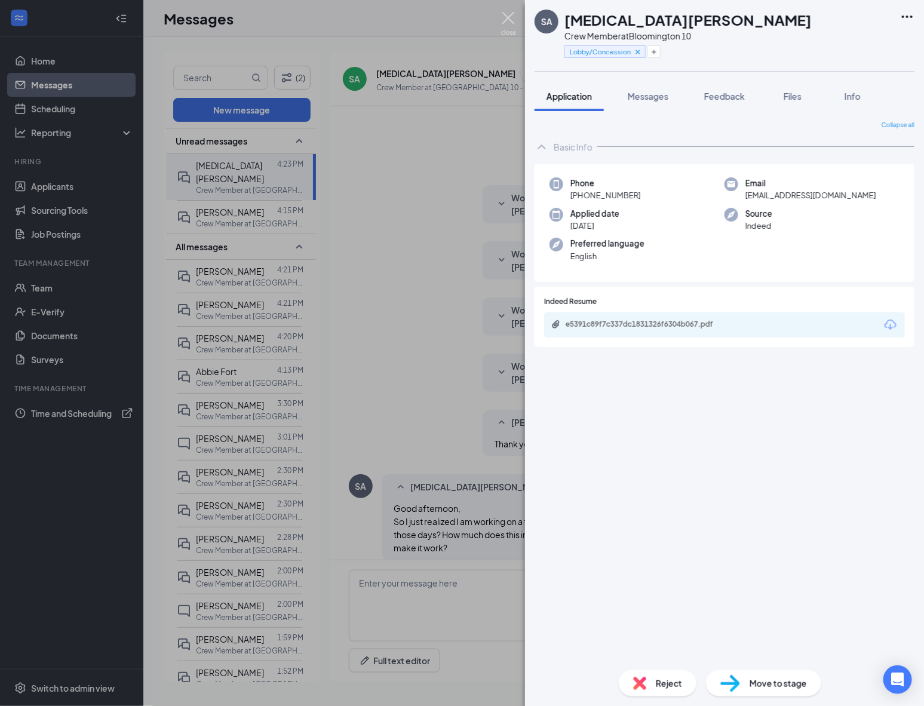
click at [510, 27] on img at bounding box center [508, 23] width 15 height 23
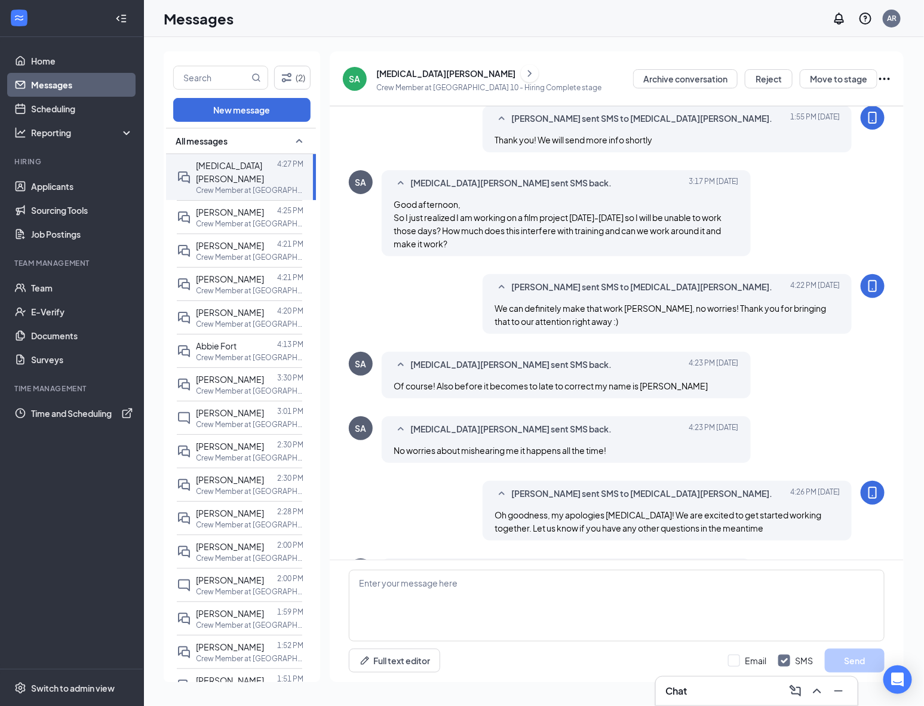
scroll to position [234, 0]
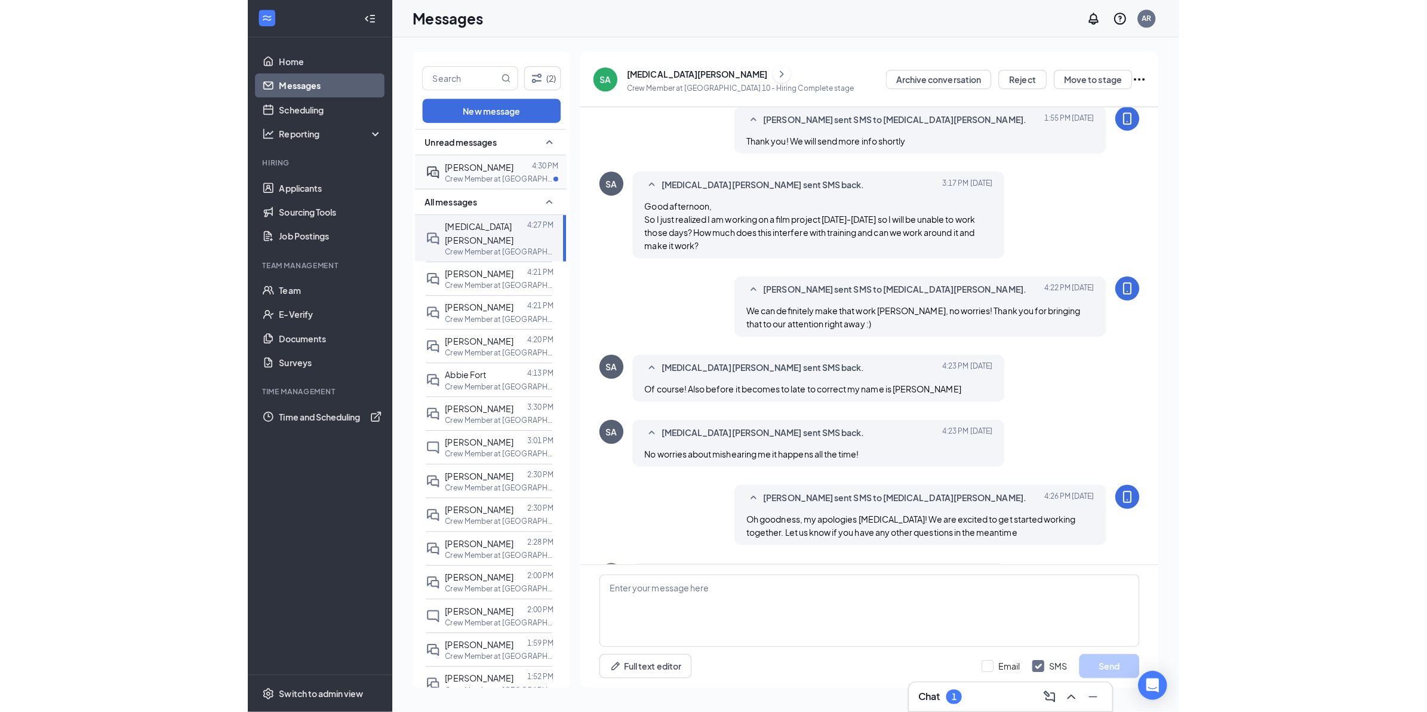
scroll to position [234, 0]
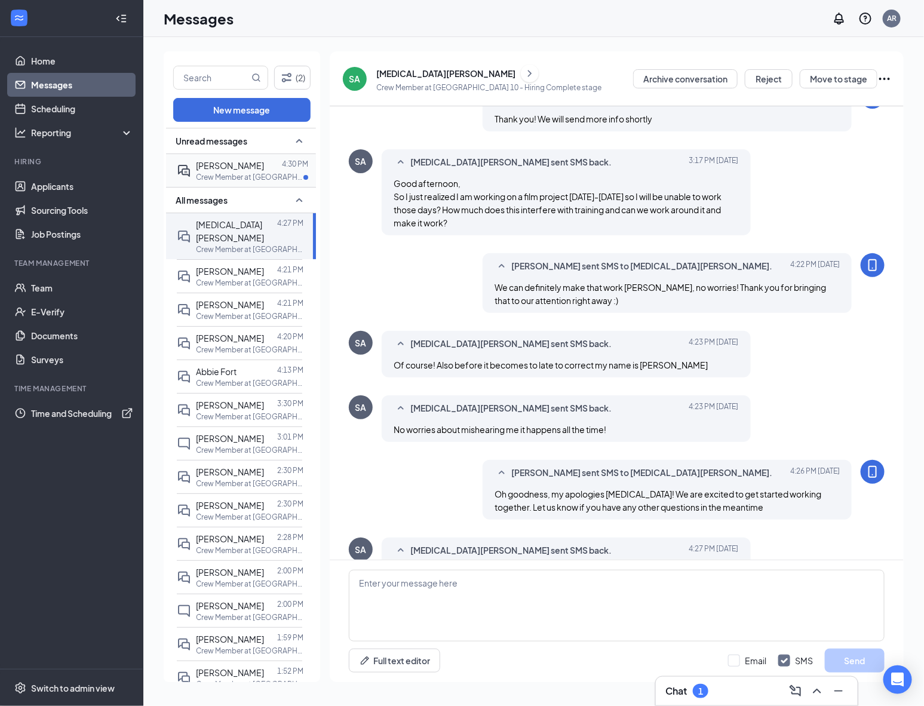
click at [252, 164] on span "George Gallegos" at bounding box center [230, 165] width 68 height 11
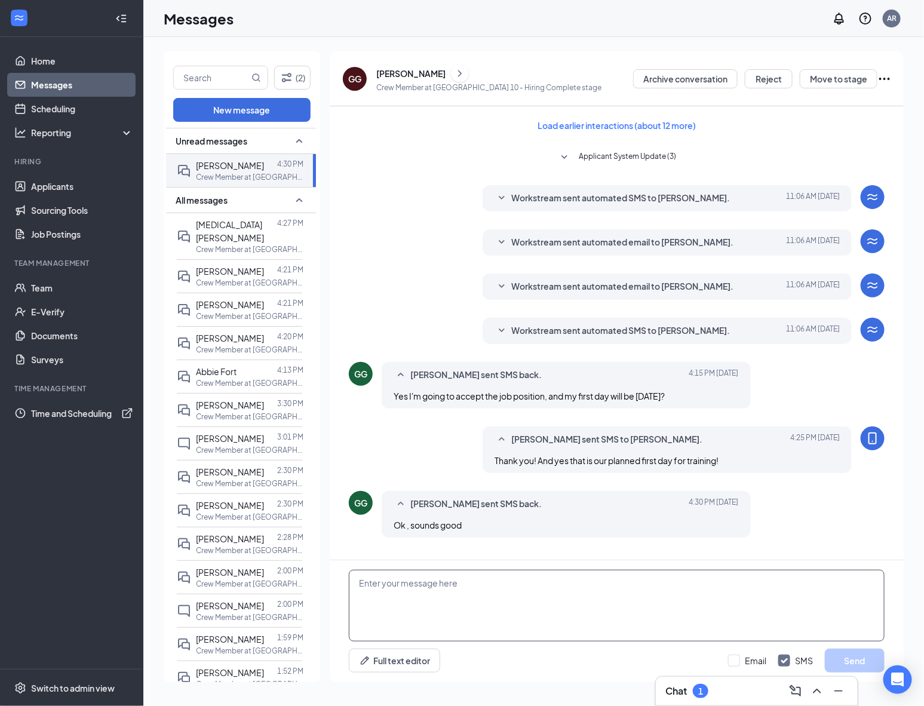
click at [626, 601] on textarea at bounding box center [617, 606] width 536 height 72
click at [369, 219] on div "Load earlier interactions (about 12 more) Applicant System Update (3) Workstrea…" at bounding box center [617, 327] width 536 height 443
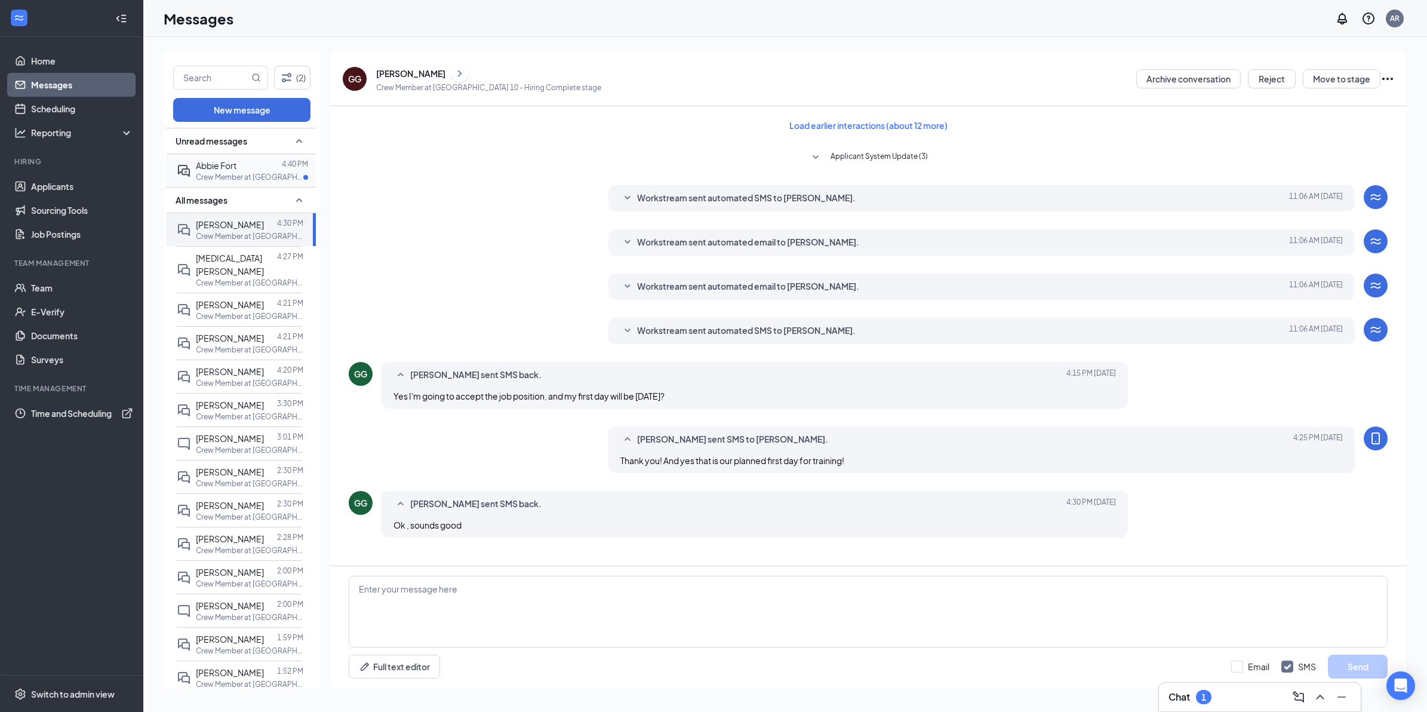
click at [255, 174] on p "Crew Member at [GEOGRAPHIC_DATA] 10" at bounding box center [249, 177] width 107 height 10
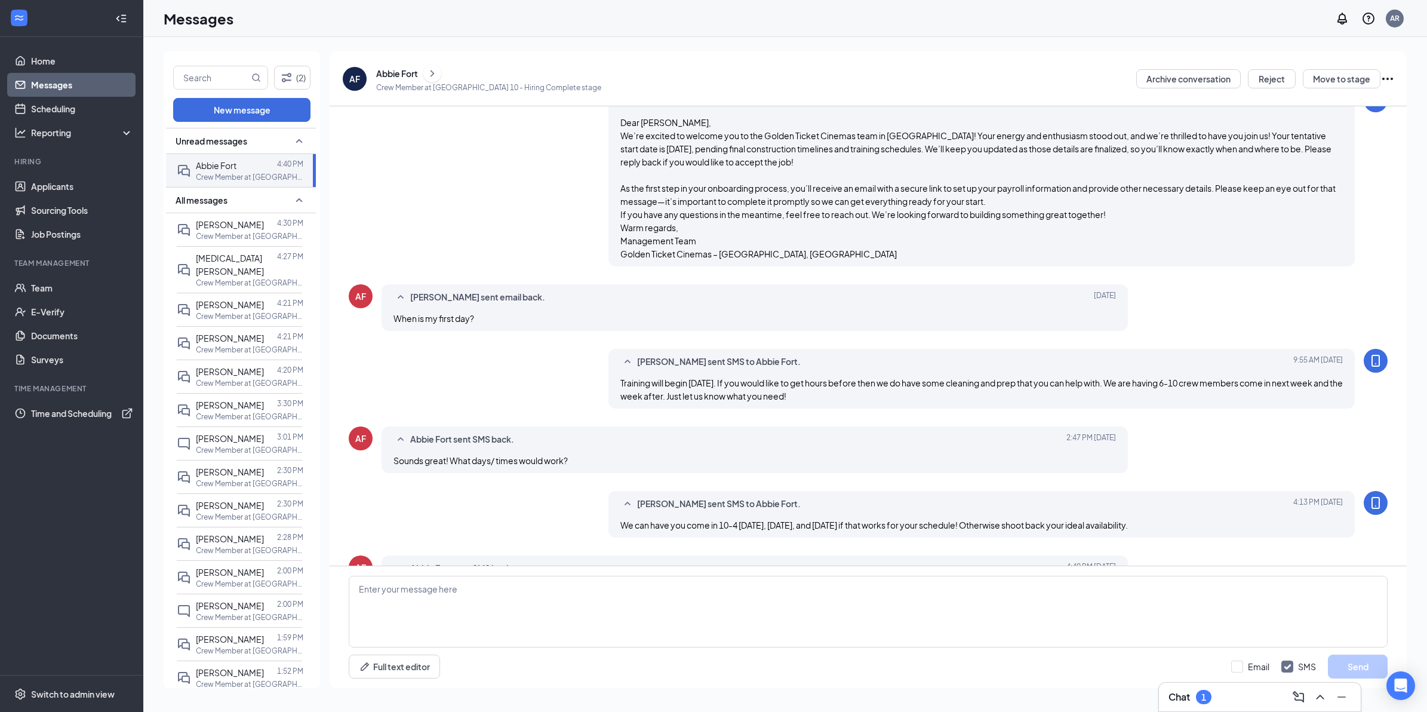
scroll to position [287, 0]
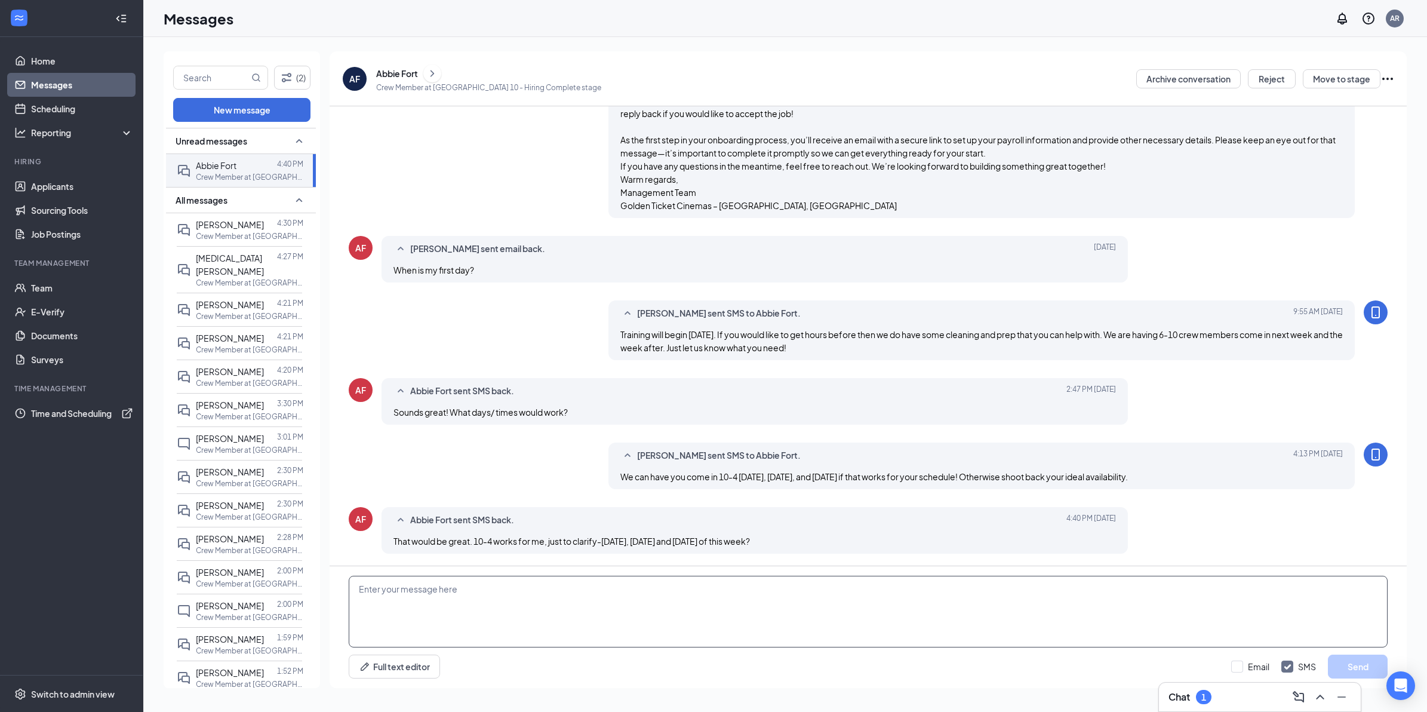
click at [666, 604] on textarea at bounding box center [868, 612] width 1039 height 72
click at [764, 600] on textarea at bounding box center [868, 612] width 1039 height 72
click at [788, 607] on textarea at bounding box center [868, 612] width 1039 height 72
type textarea "1"
type textarea "a"
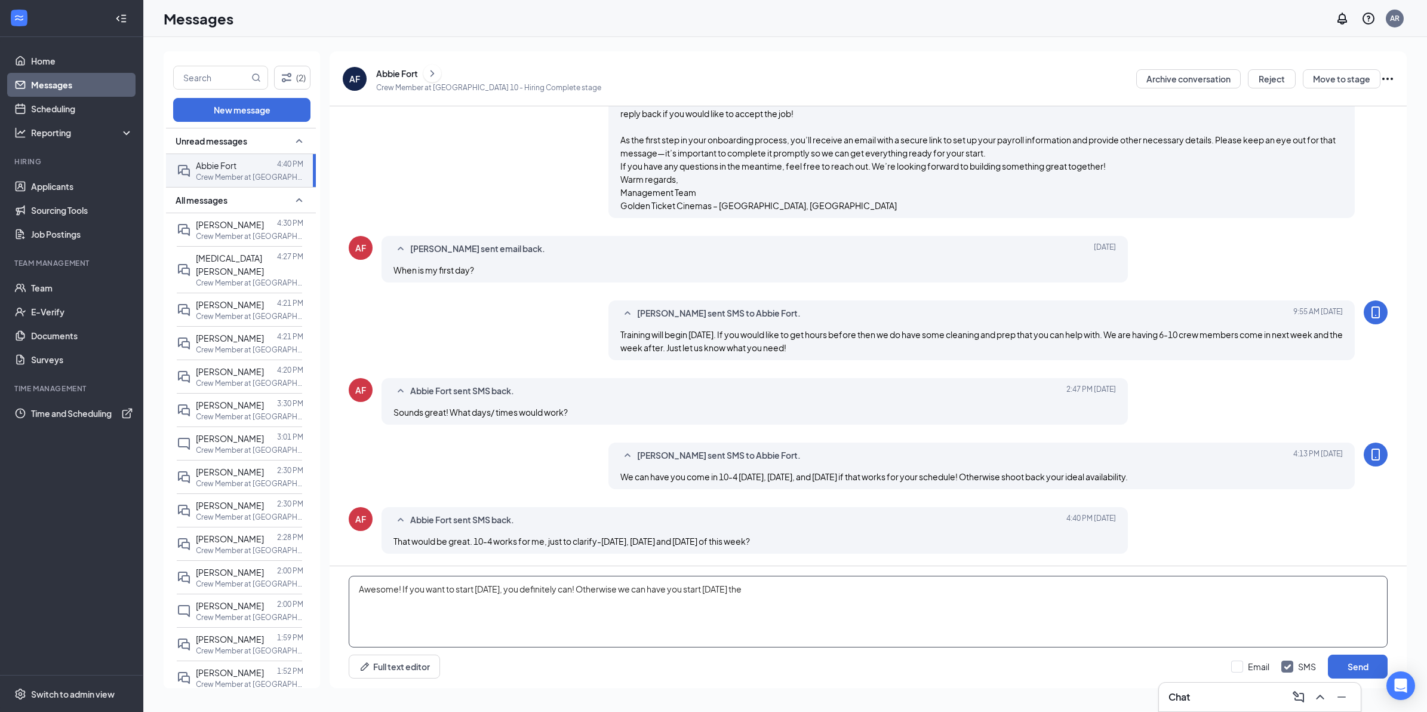
click at [795, 592] on textarea "Awesome! If you want to start tomorrow, you definitely can! Otherwise we can ha…" at bounding box center [868, 612] width 1039 height 72
click at [831, 594] on textarea "Awesome! If you want to start tomorrow, you definitely can! Otherwise we can ha…" at bounding box center [868, 612] width 1039 height 72
click at [685, 592] on textarea "Awesome! If you want to start tomorrow, you definitely can! Otherwise, we can h…" at bounding box center [868, 612] width 1039 height 72
click at [796, 596] on textarea "Awesome! If you want to start tomorrow, you definitely can! Otherwise, we can h…" at bounding box center [868, 612] width 1039 height 72
click at [848, 596] on textarea "Awesome! If you want to start tomorrow, you definitely can! Otherwise, we can h…" at bounding box center [868, 612] width 1039 height 72
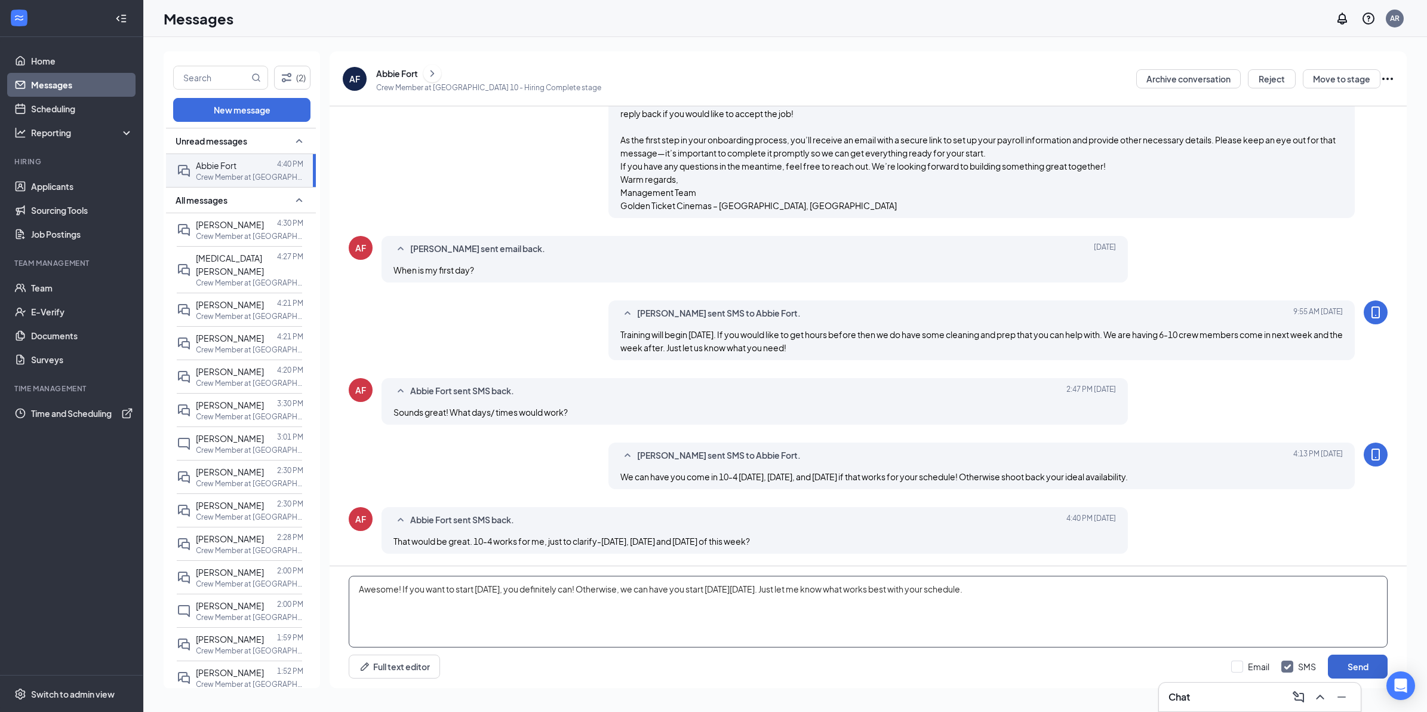
type textarea "Awesome! If you want to start [DATE], you definitely can! Otherwise, we can hav…"
click at [1344, 664] on button "Send" at bounding box center [1358, 666] width 60 height 24
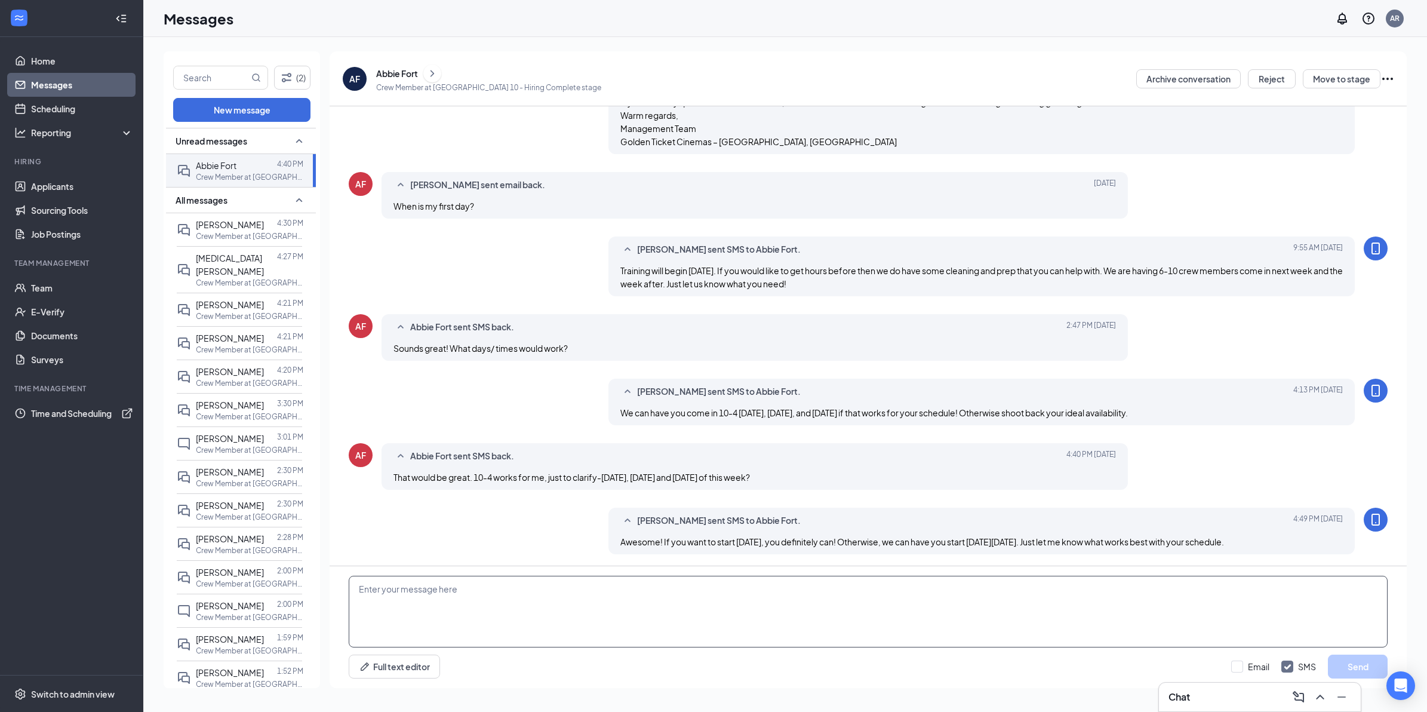
click at [1115, 599] on textarea at bounding box center [868, 612] width 1039 height 72
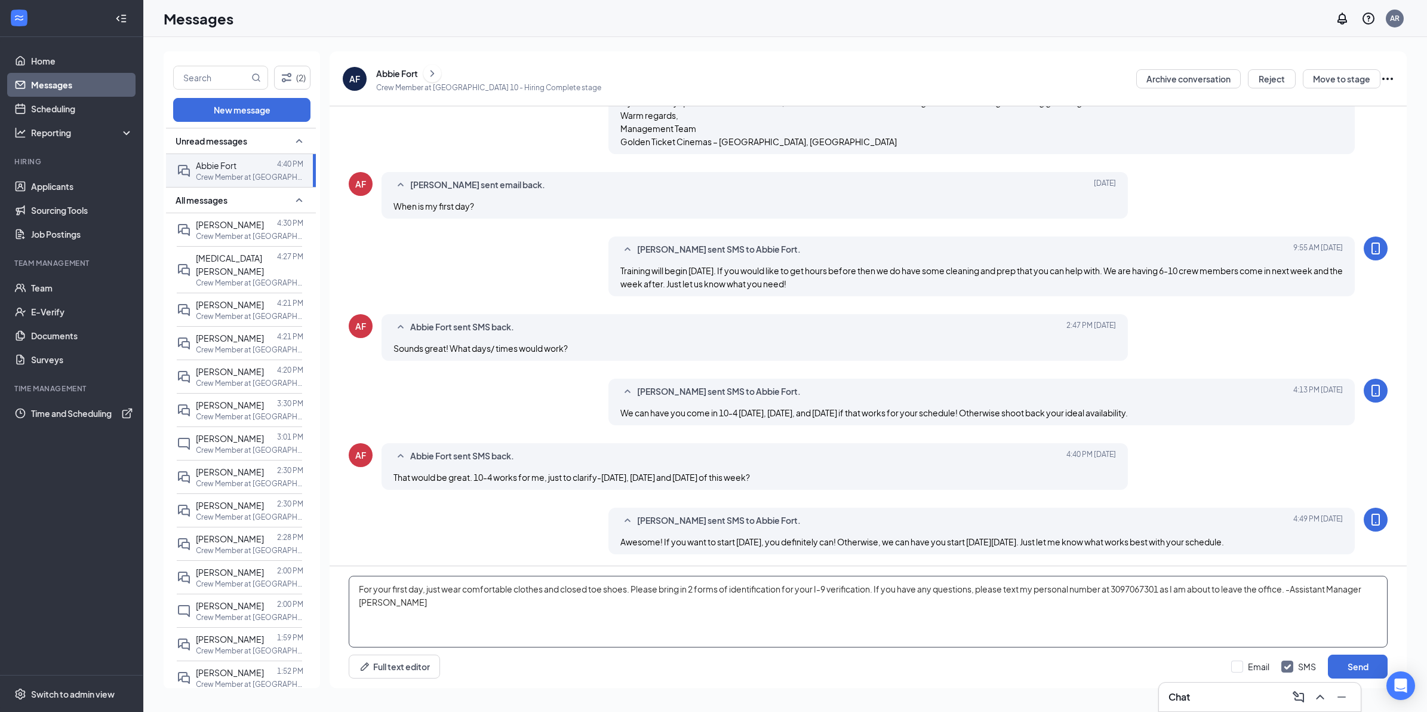
click at [933, 612] on textarea "For your first day, just wear comfortable clothes and closed toe shoes. Please …" at bounding box center [868, 612] width 1039 height 72
click at [1073, 607] on textarea "For your first day, just wear comfortable clothes and closed toe shoes. Please …" at bounding box center [868, 612] width 1039 height 72
type textarea "For your first day, just wear comfortable clothes and closed toe shoes. Please …"
click at [1344, 663] on button "Send" at bounding box center [1358, 666] width 60 height 24
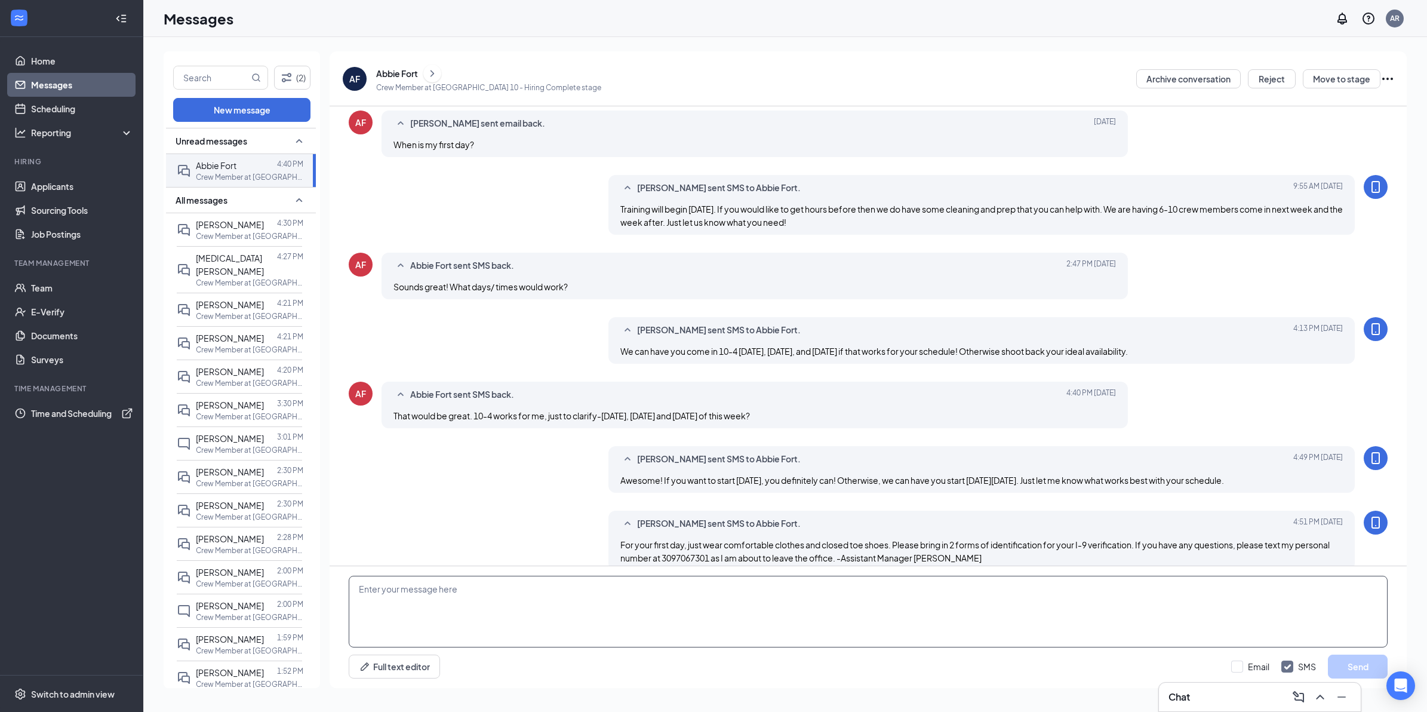
scroll to position [429, 0]
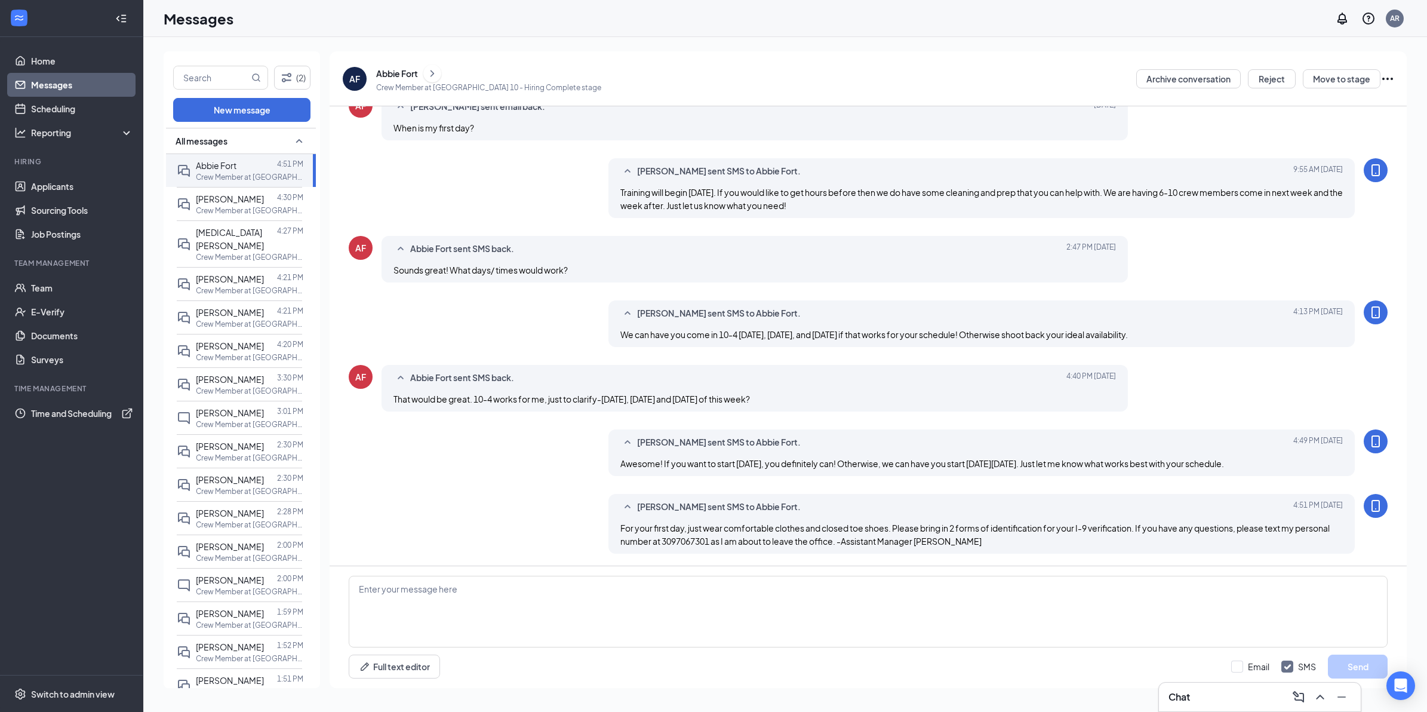
scroll to position [340, 0]
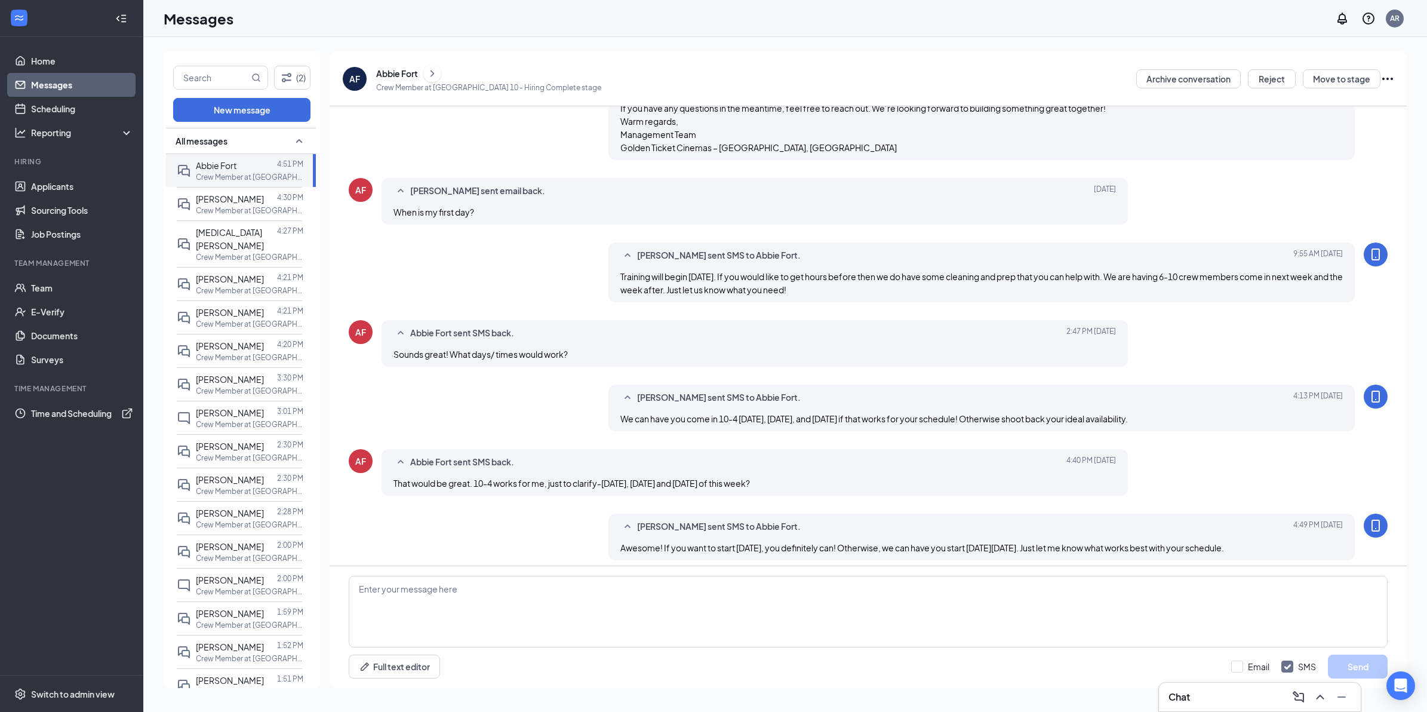
scroll to position [341, 0]
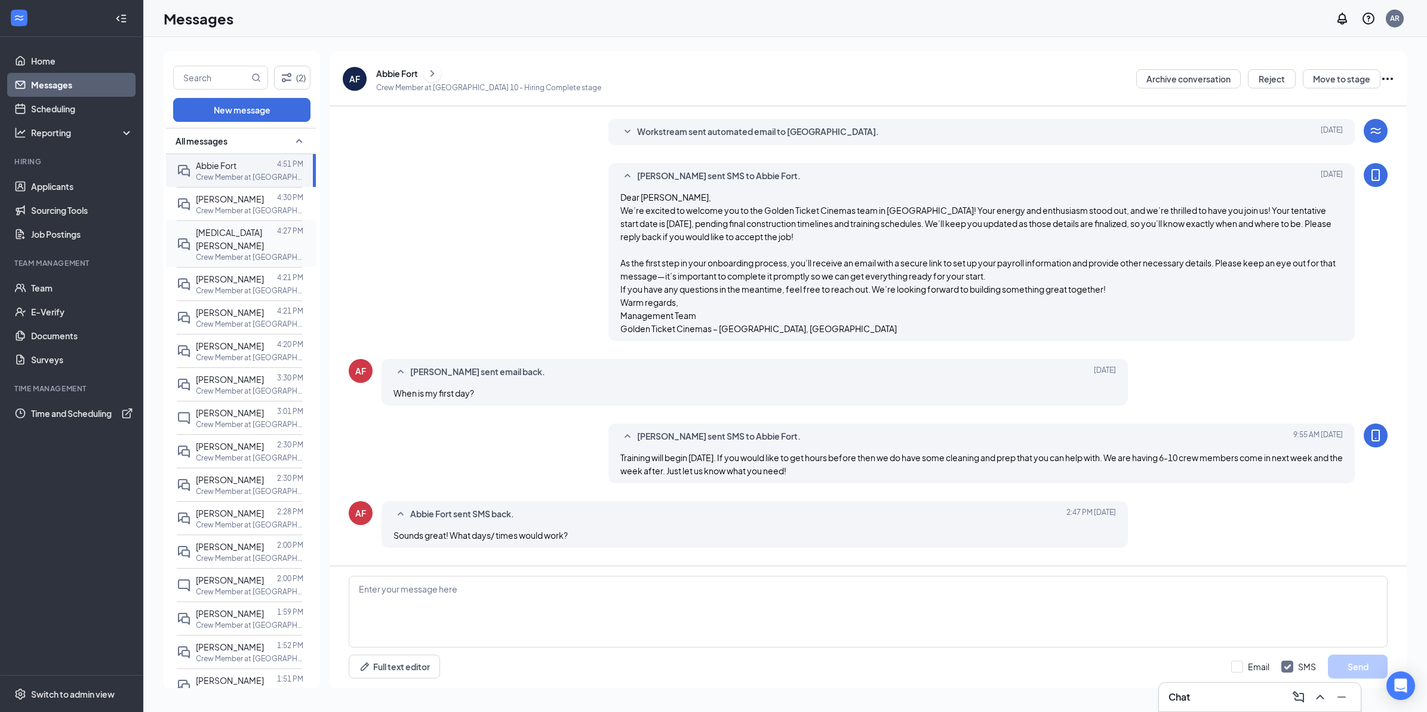
scroll to position [341, 0]
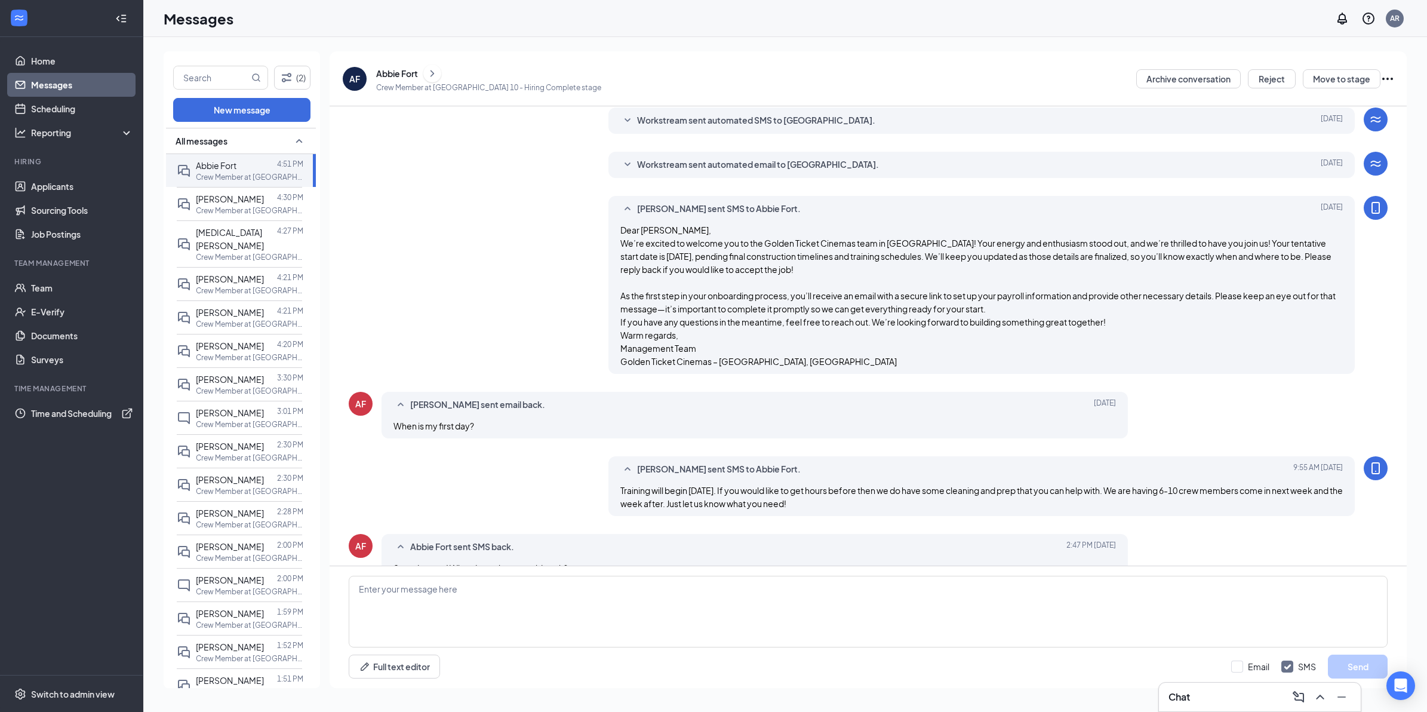
scroll to position [42, 0]
